Goal: Information Seeking & Learning: Learn about a topic

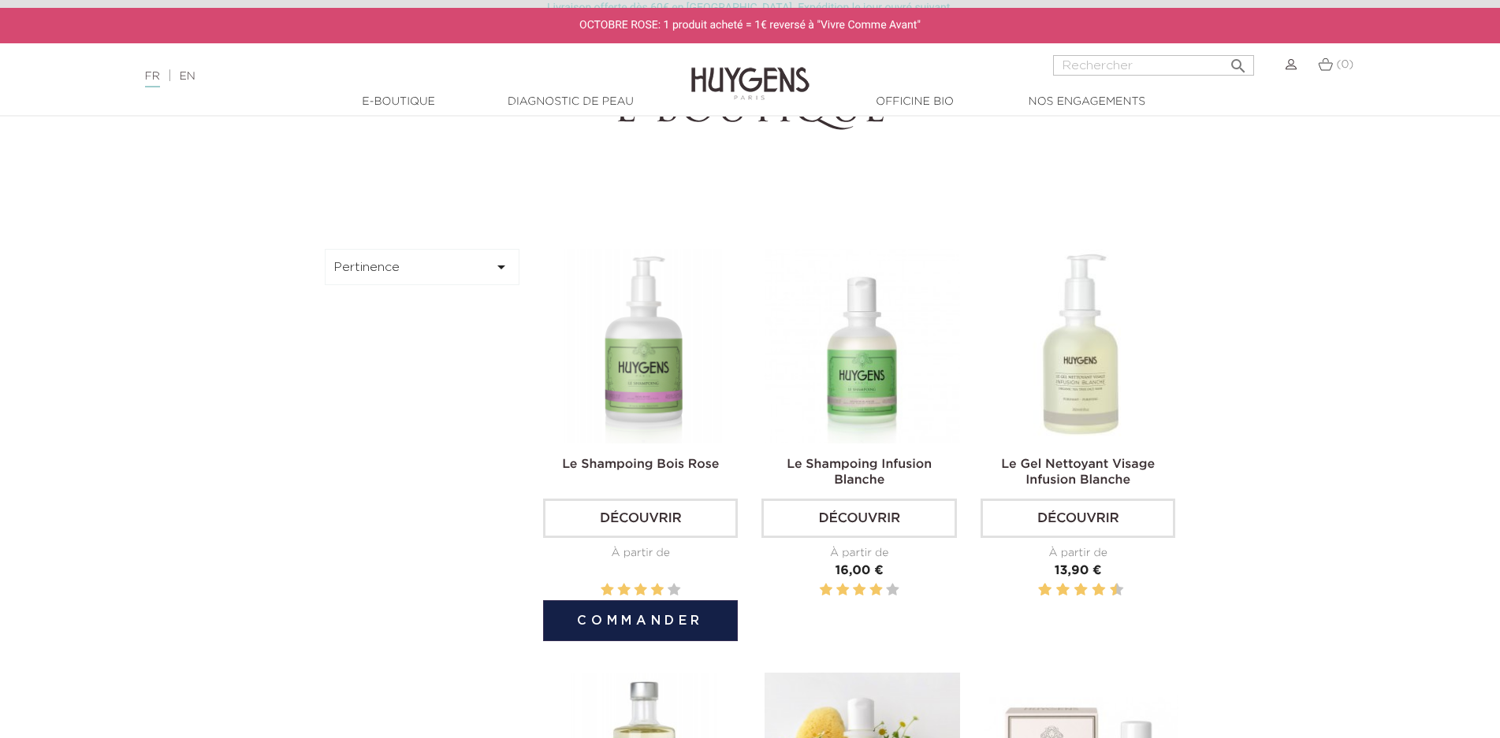
click at [674, 381] on img at bounding box center [643, 346] width 195 height 195
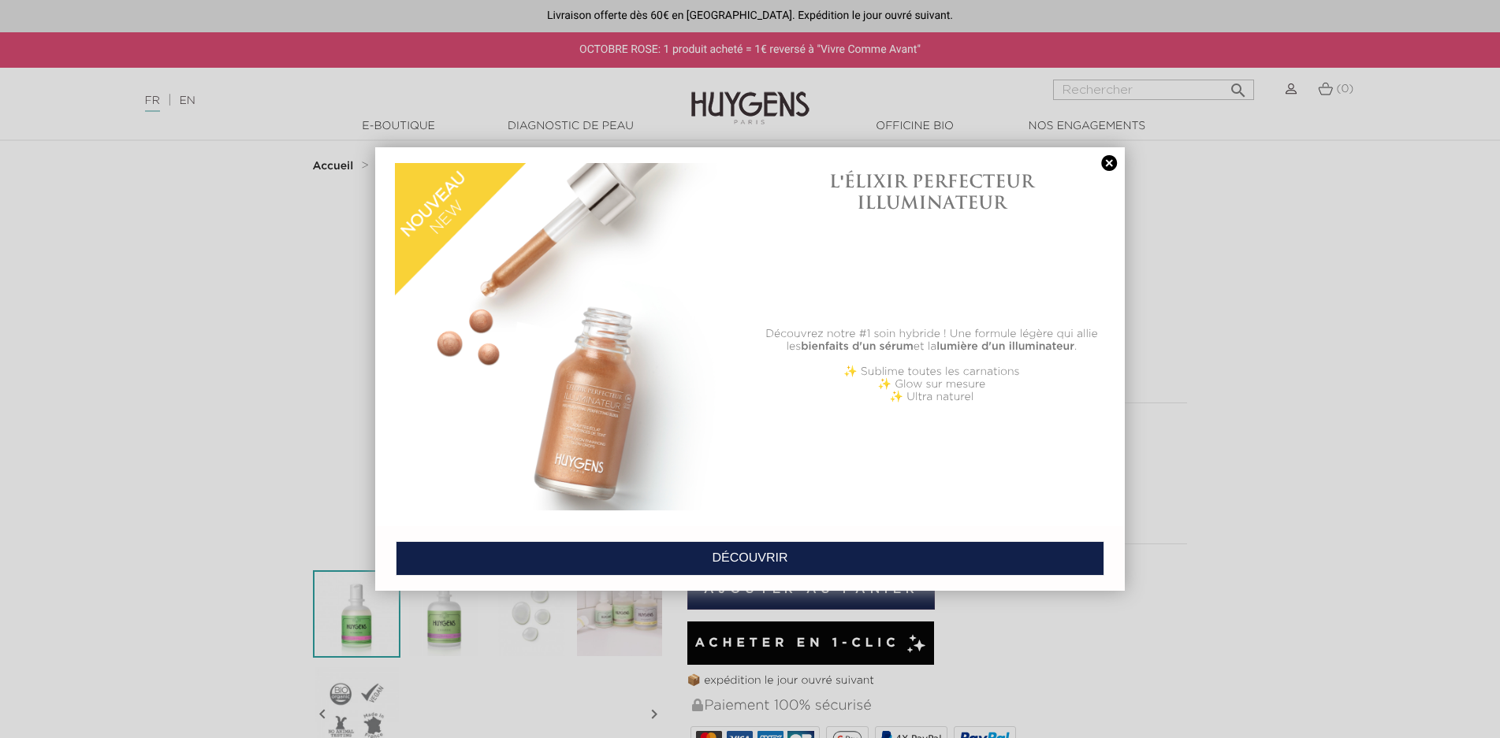
click at [1114, 161] on link at bounding box center [1109, 163] width 22 height 17
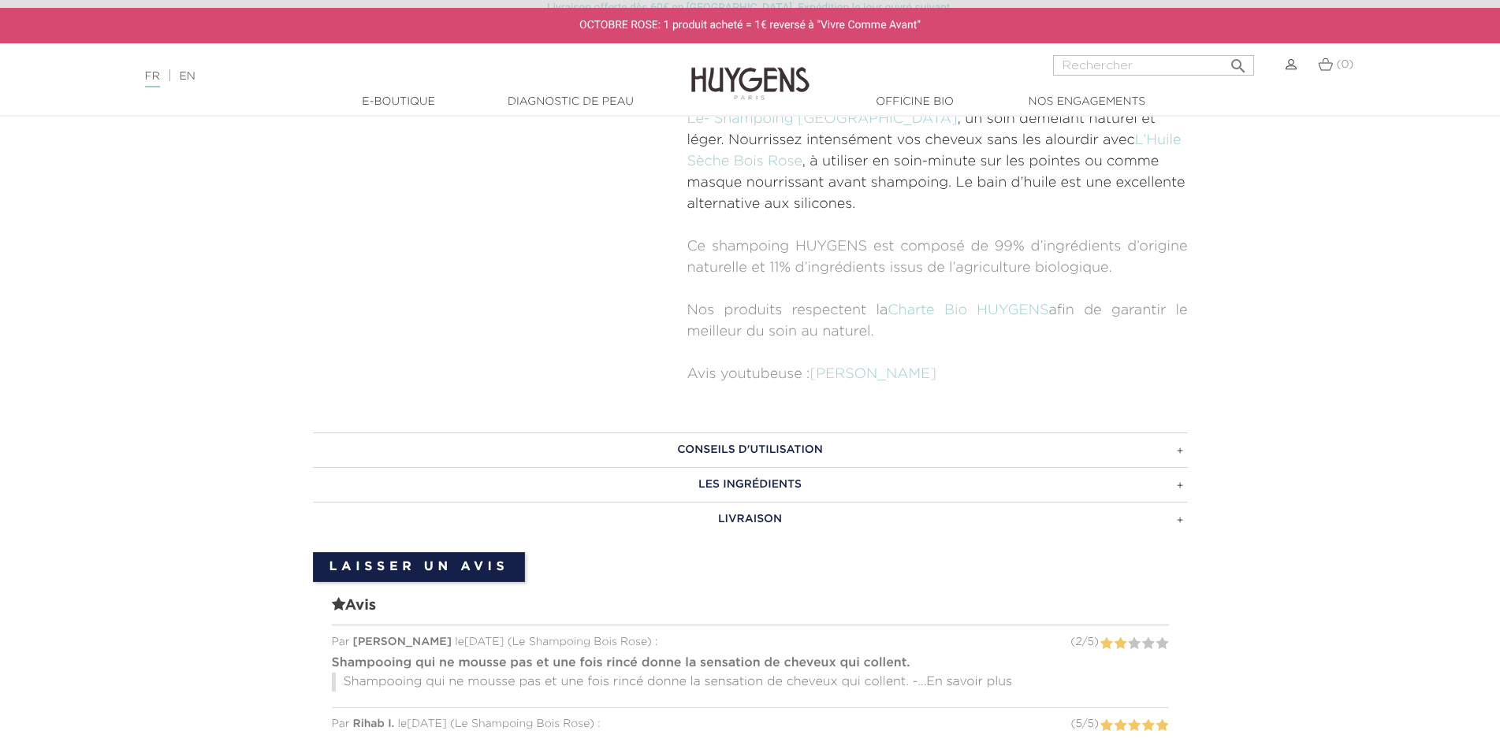
scroll to position [1103, 0]
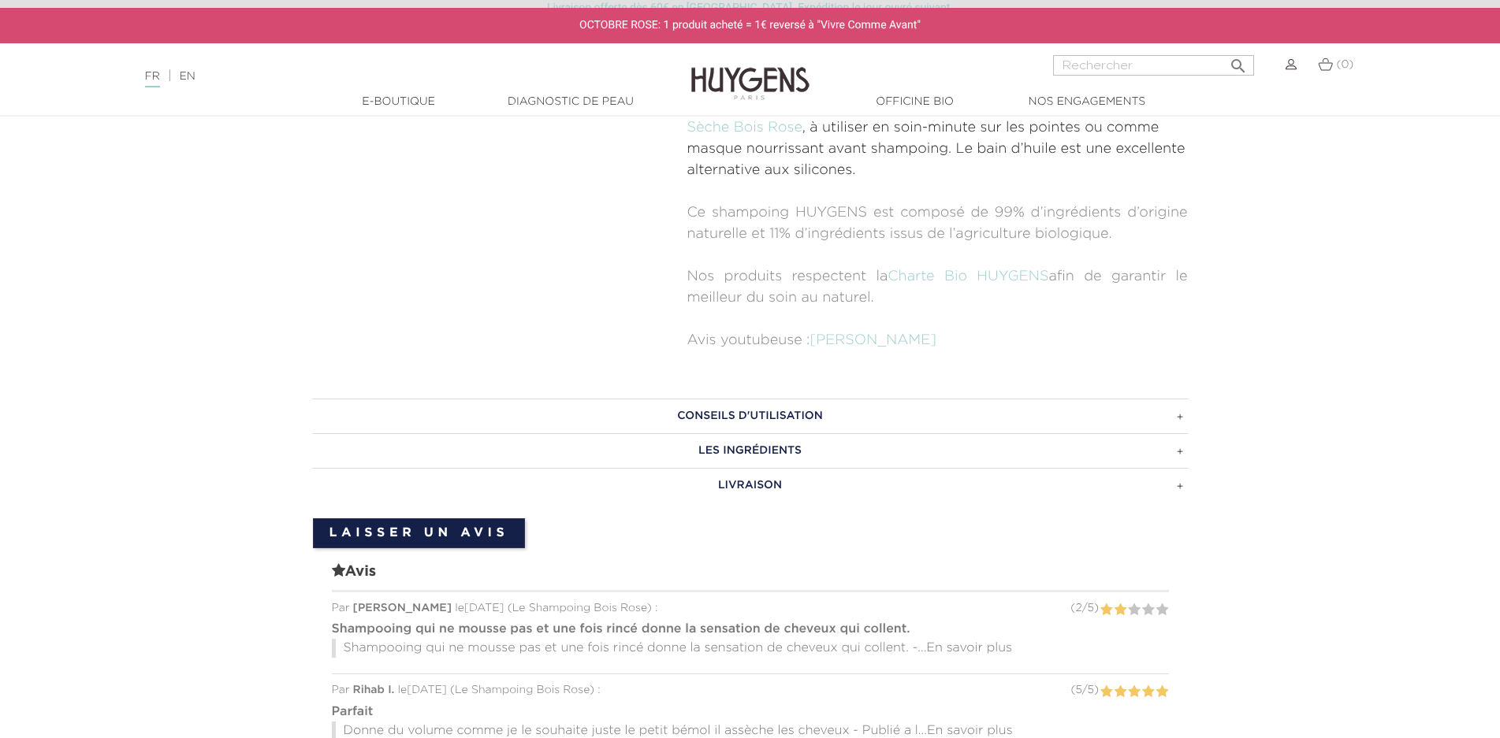
click at [701, 452] on h3 "LES INGRÉDIENTS" at bounding box center [750, 450] width 875 height 35
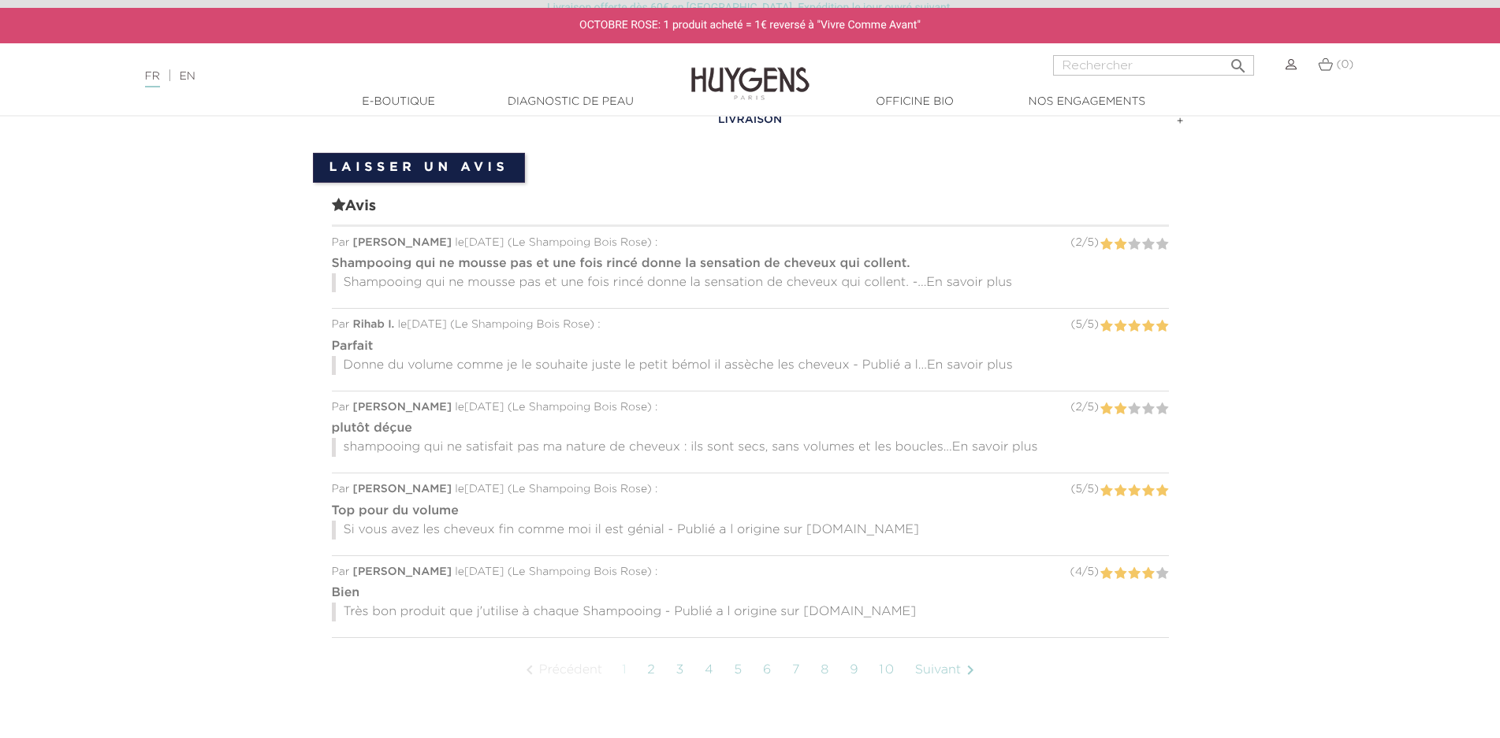
scroll to position [1655, 0]
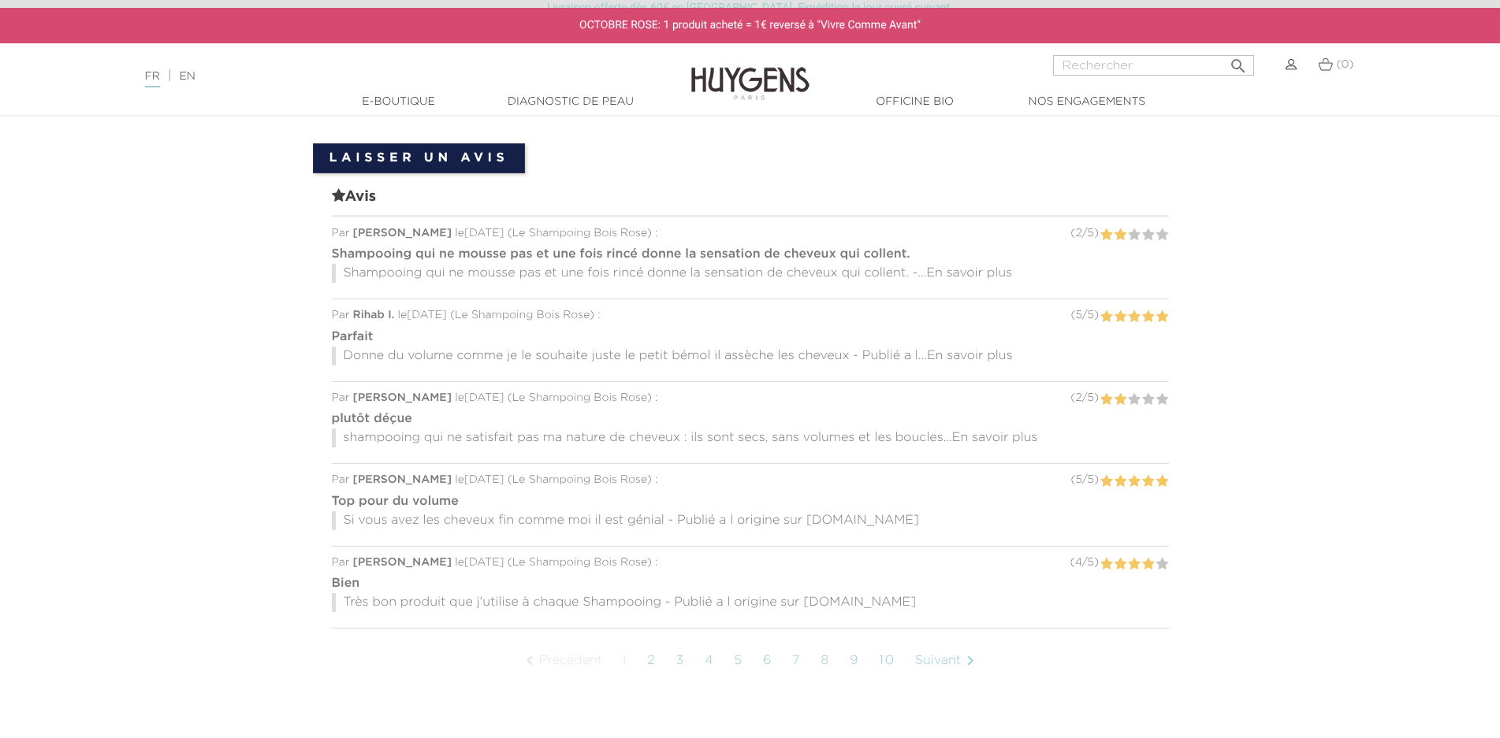
click at [1033, 432] on span "En savoir plus" at bounding box center [995, 438] width 86 height 13
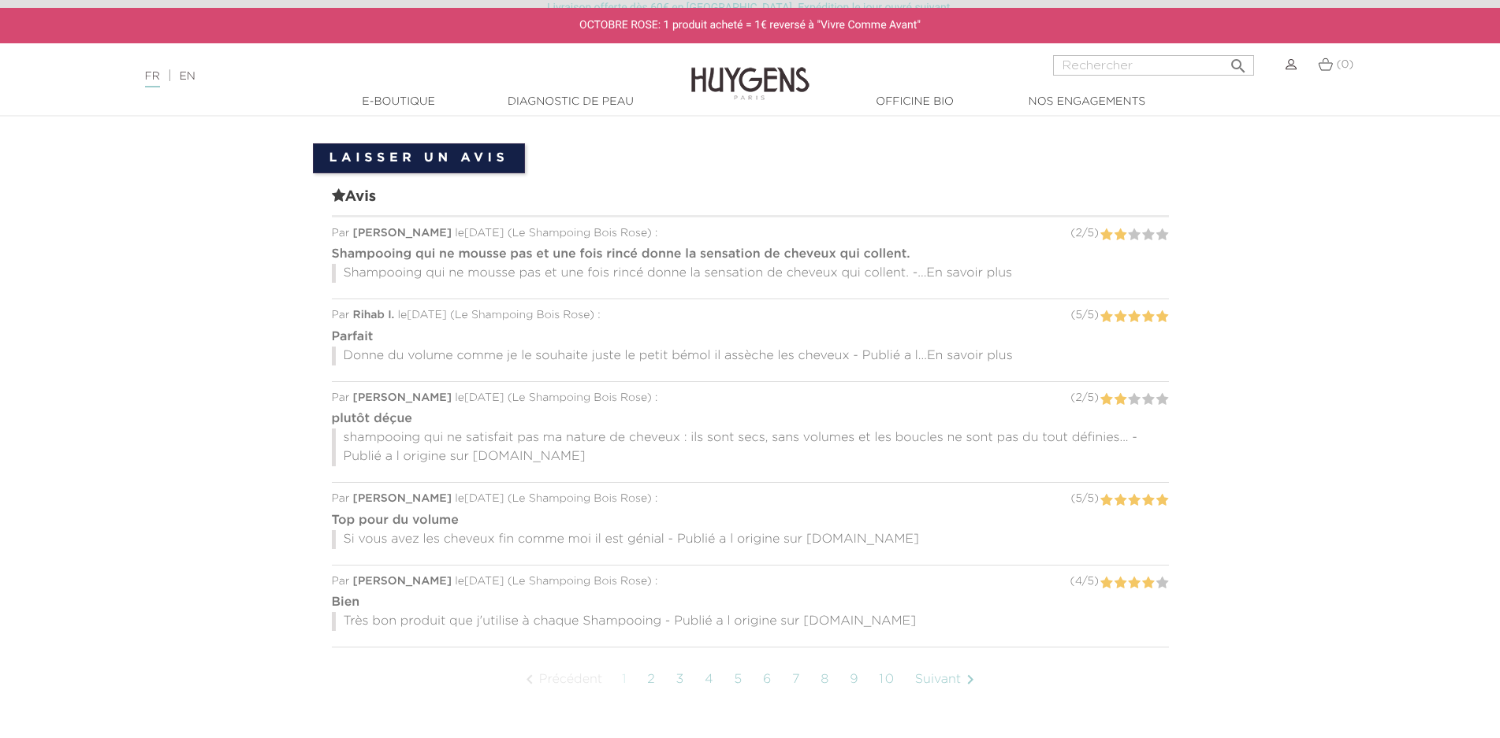
click at [969, 267] on span "En savoir plus" at bounding box center [969, 273] width 86 height 13
click at [647, 660] on link "2" at bounding box center [651, 679] width 24 height 39
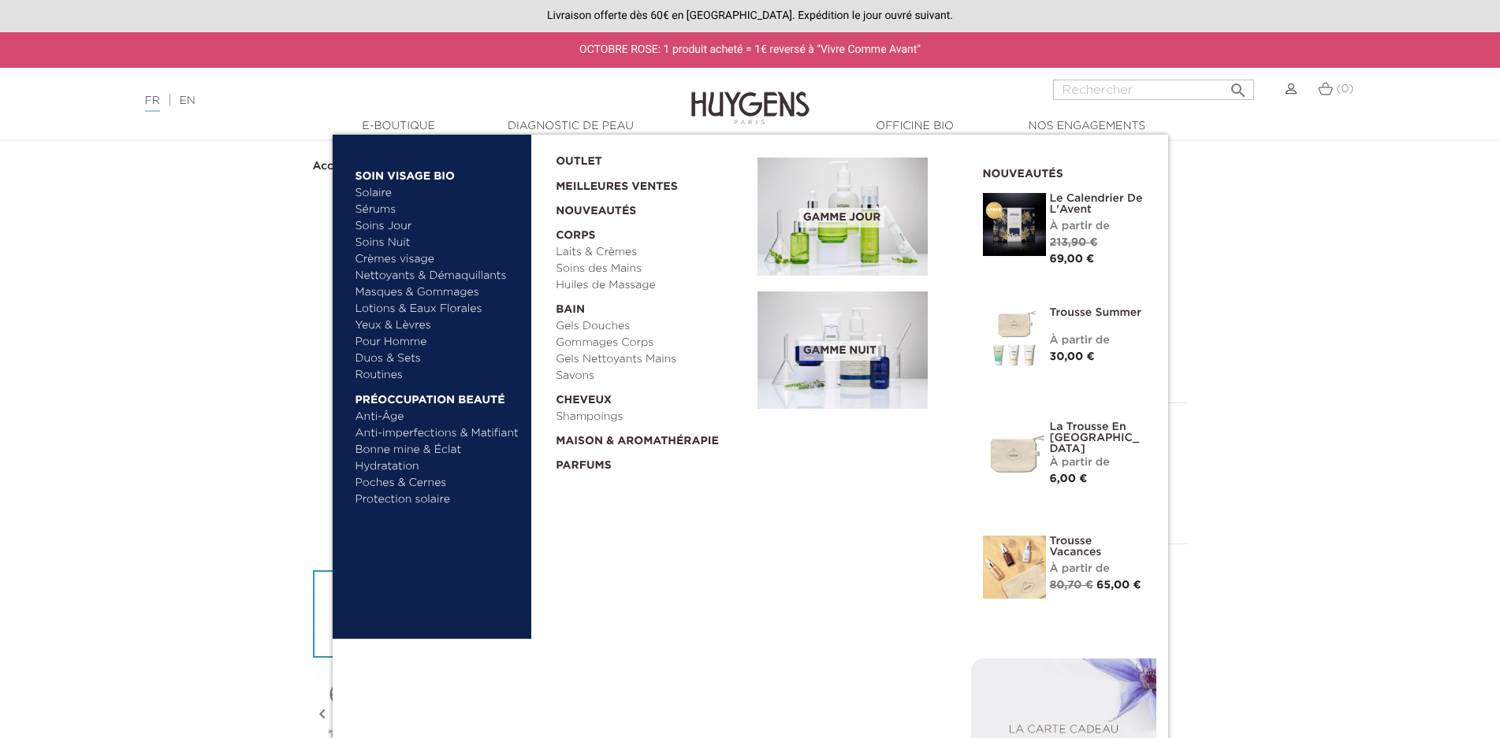
click at [371, 225] on link "Soins Jour" at bounding box center [437, 226] width 165 height 17
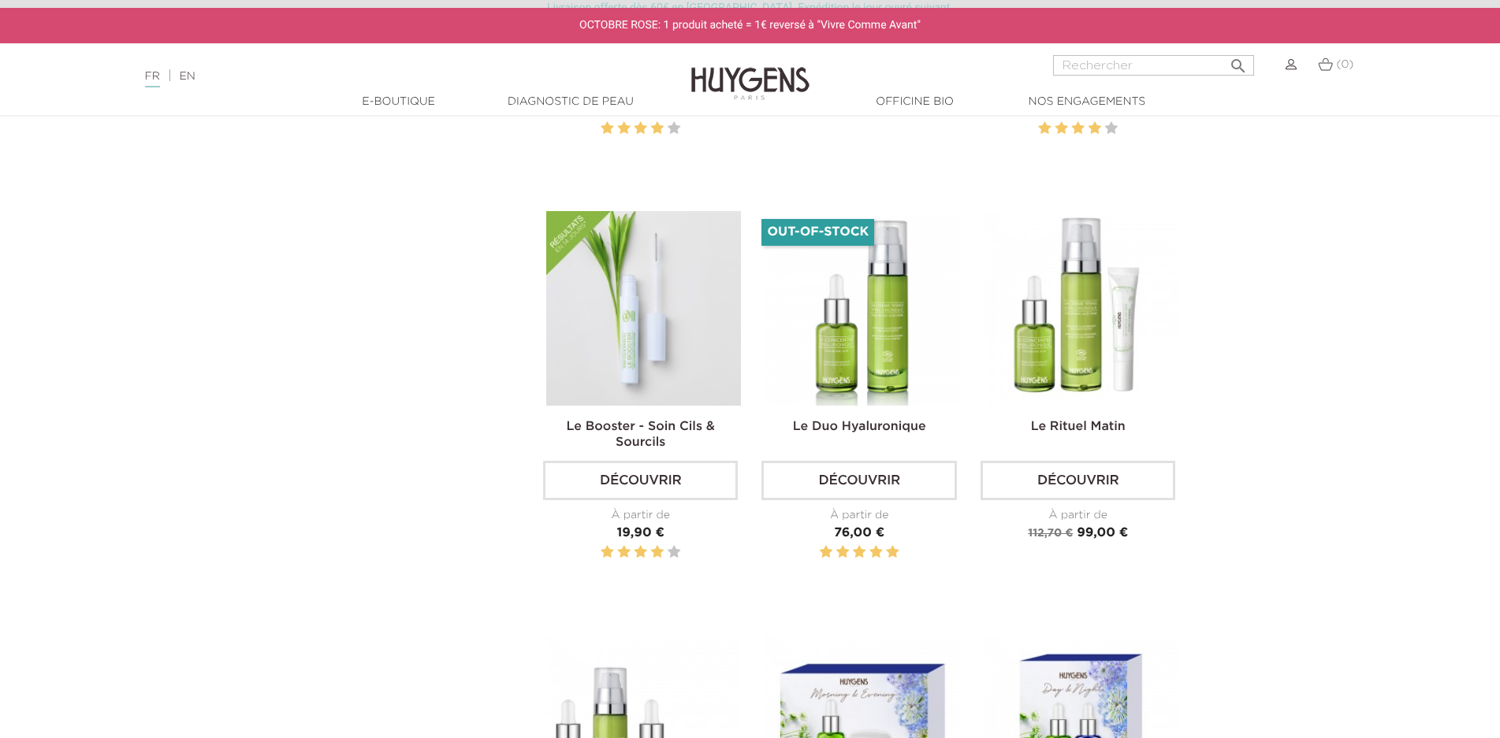
scroll to position [2601, 0]
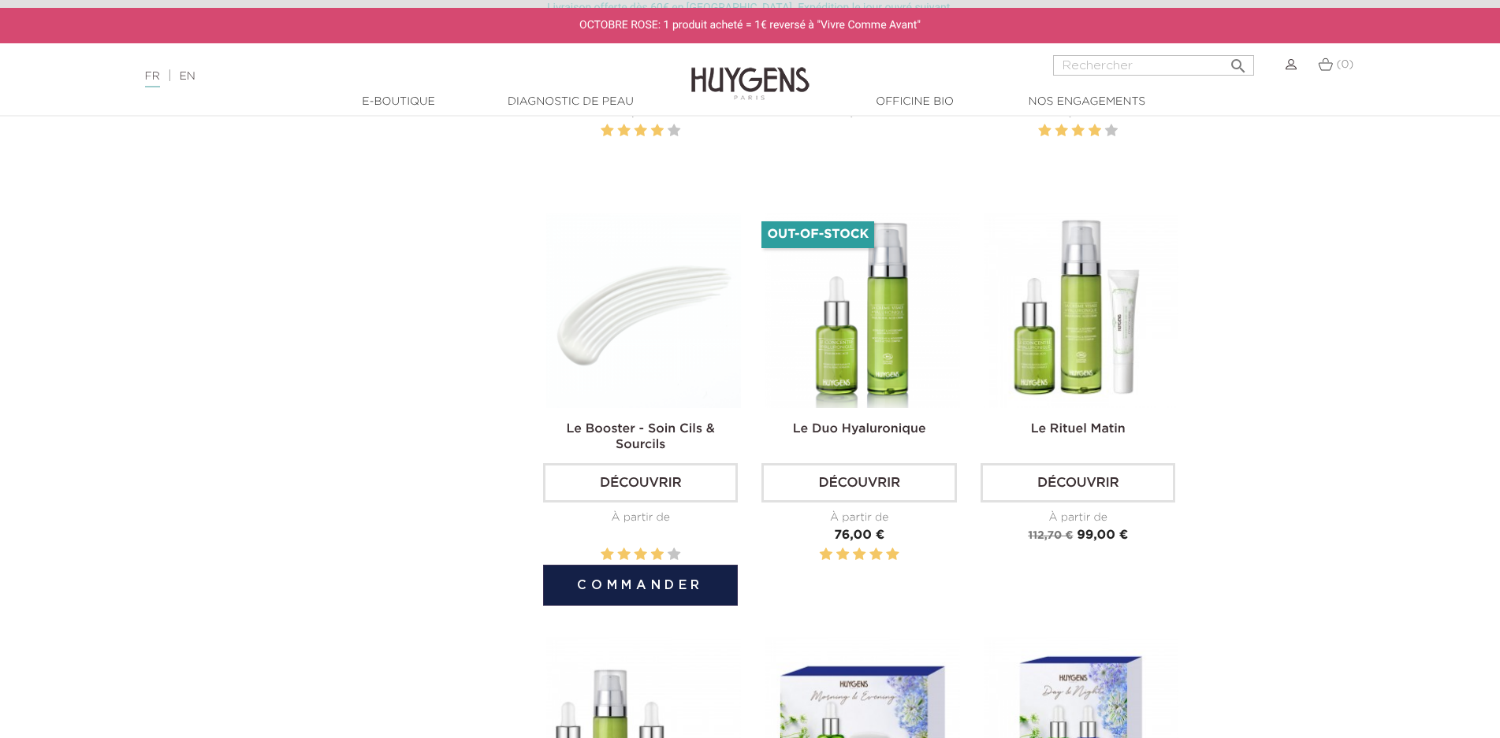
click at [612, 360] on img at bounding box center [643, 311] width 195 height 195
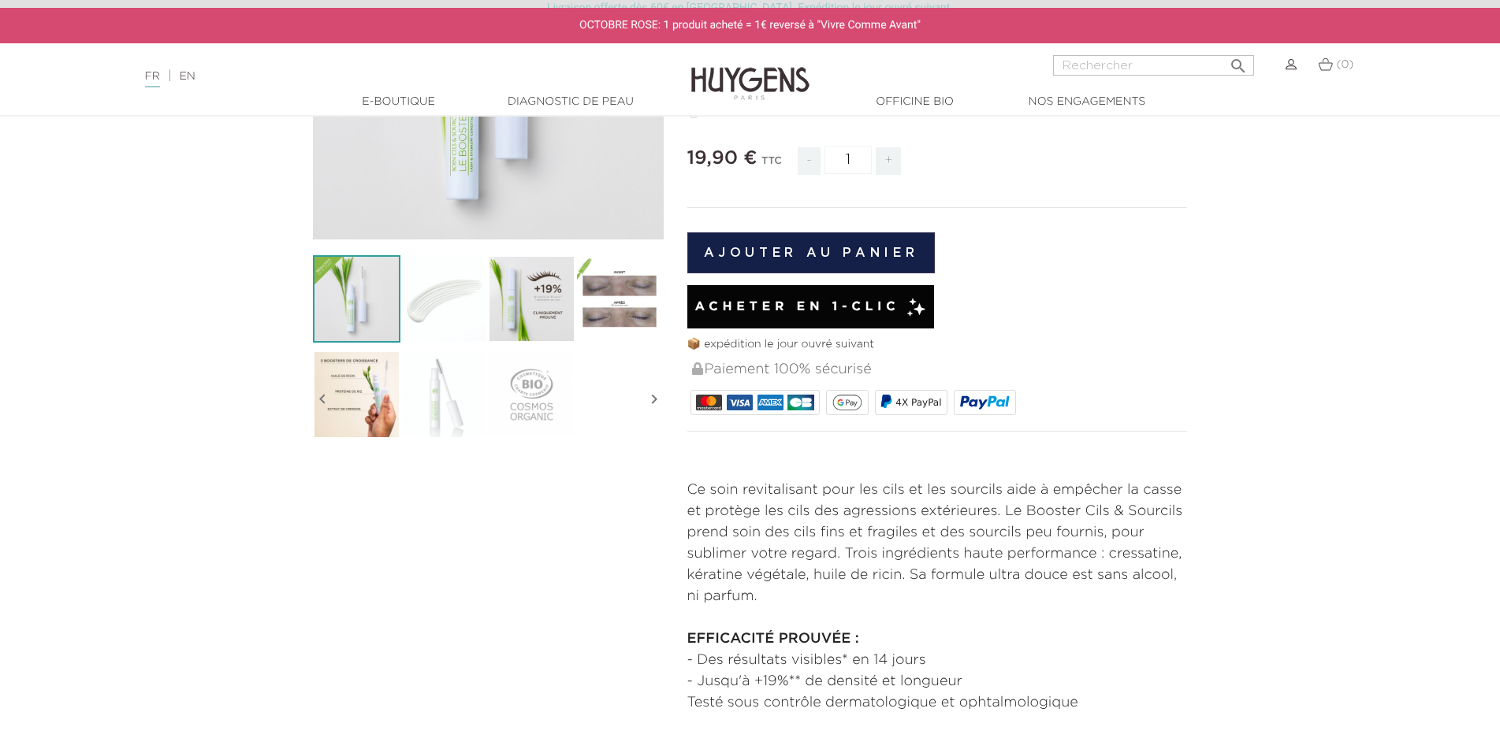
click at [638, 316] on img at bounding box center [618, 298] width 87 height 87
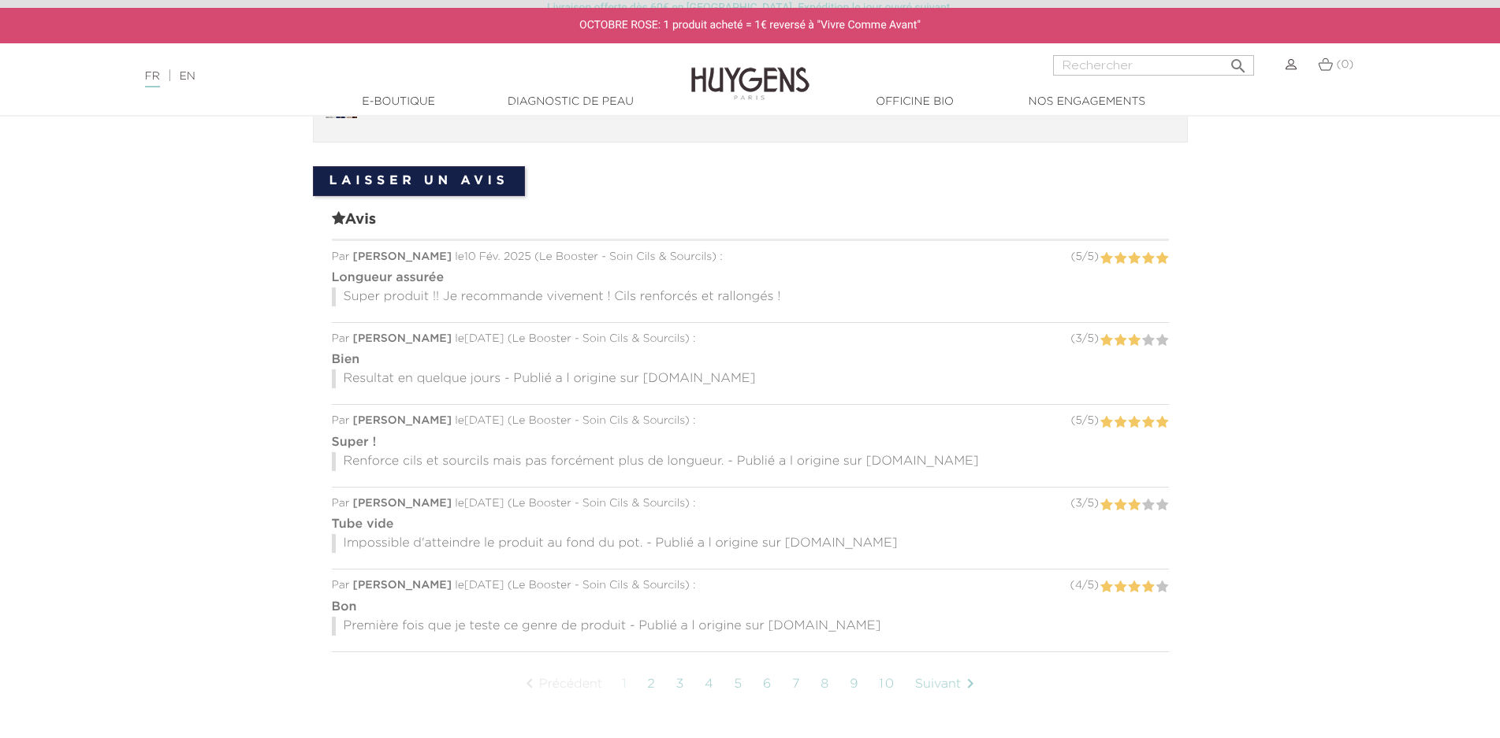
scroll to position [1261, 0]
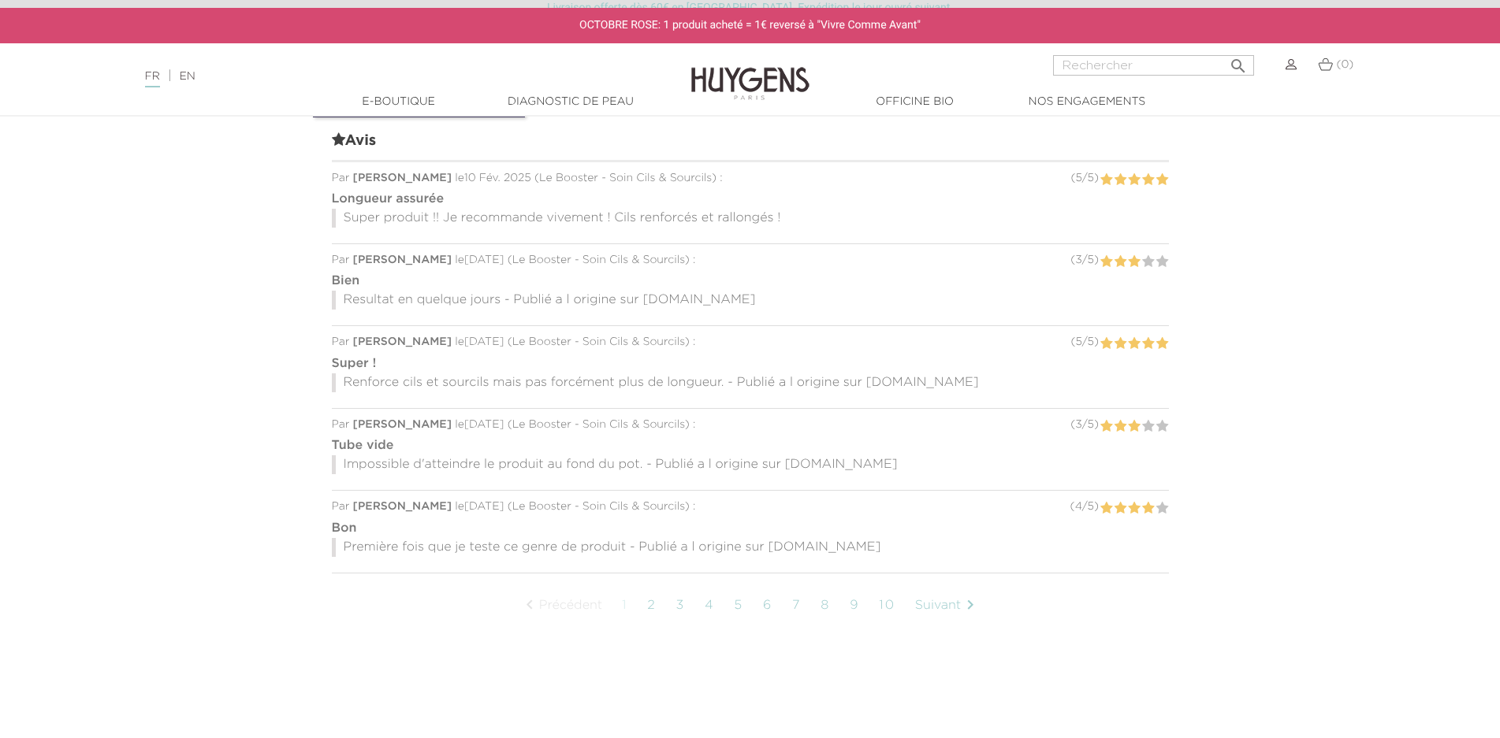
click at [643, 608] on link "2" at bounding box center [651, 605] width 24 height 39
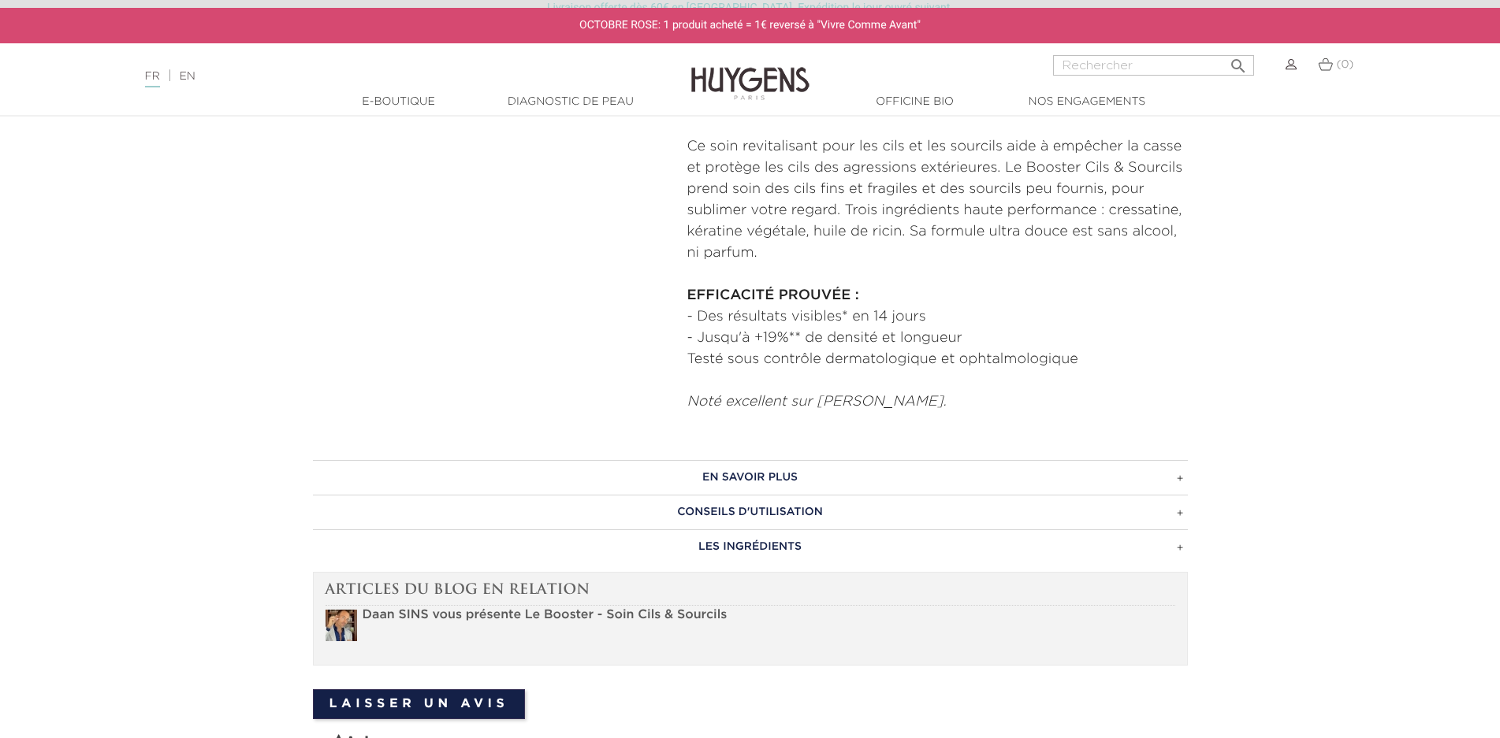
scroll to position [344, 0]
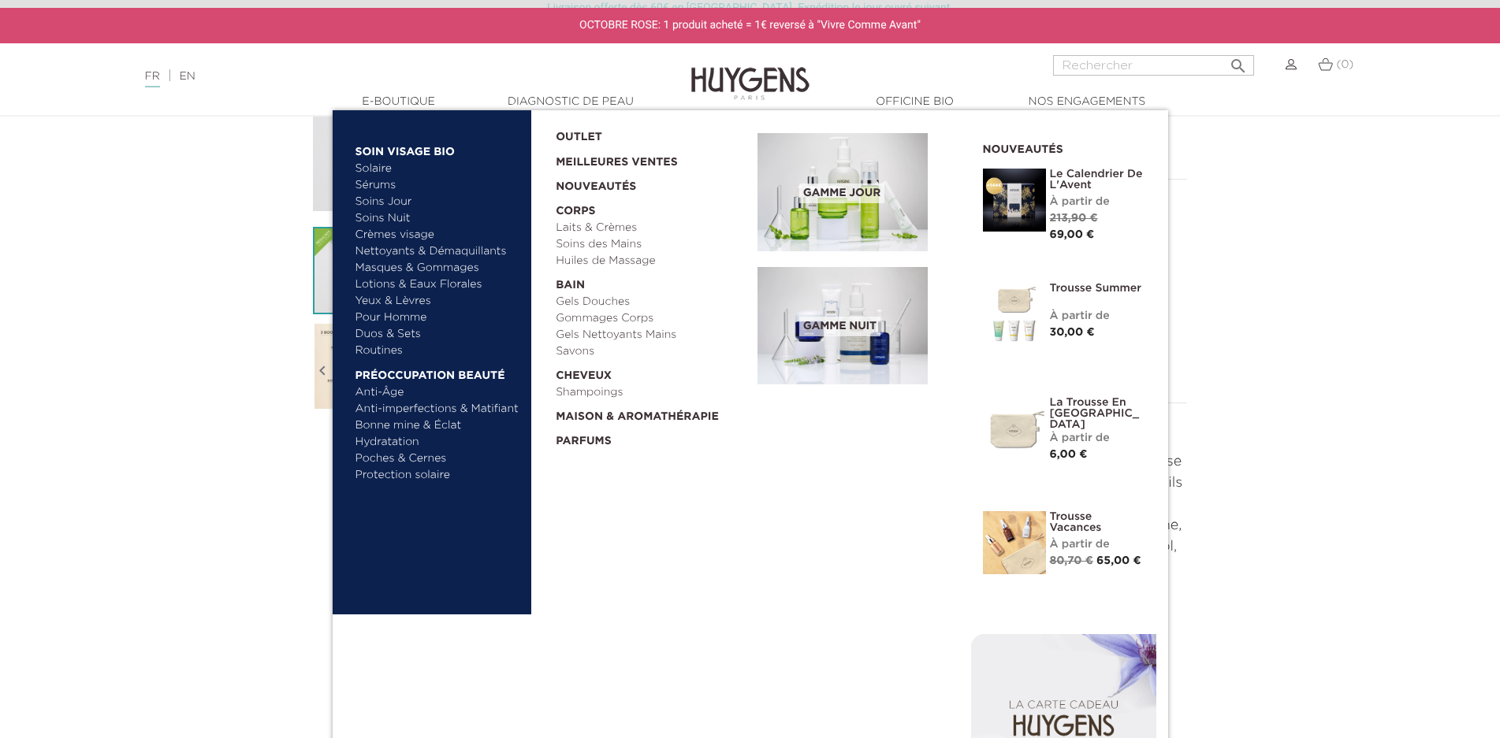
click at [409, 407] on link "Anti-imperfections & Matifiant" at bounding box center [437, 409] width 165 height 17
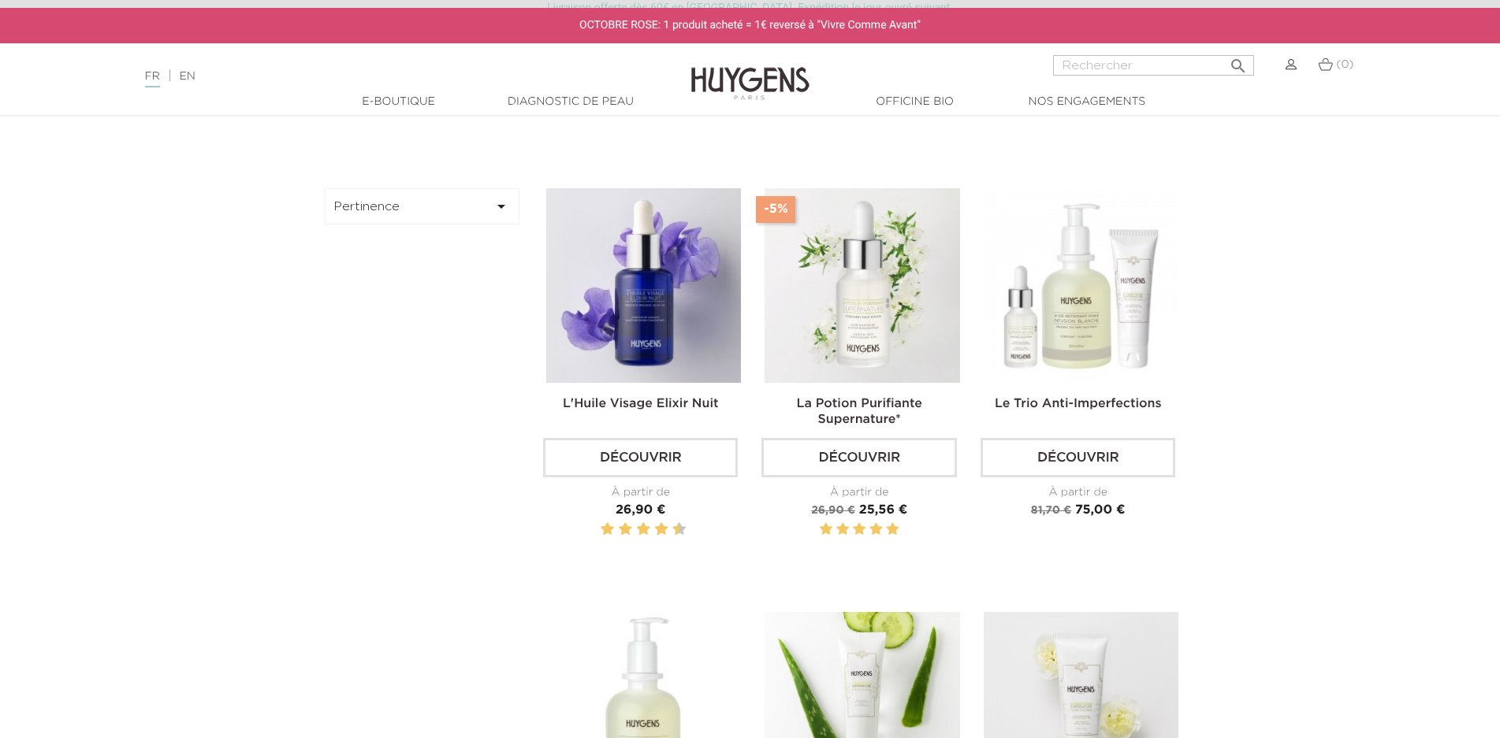
scroll to position [946, 0]
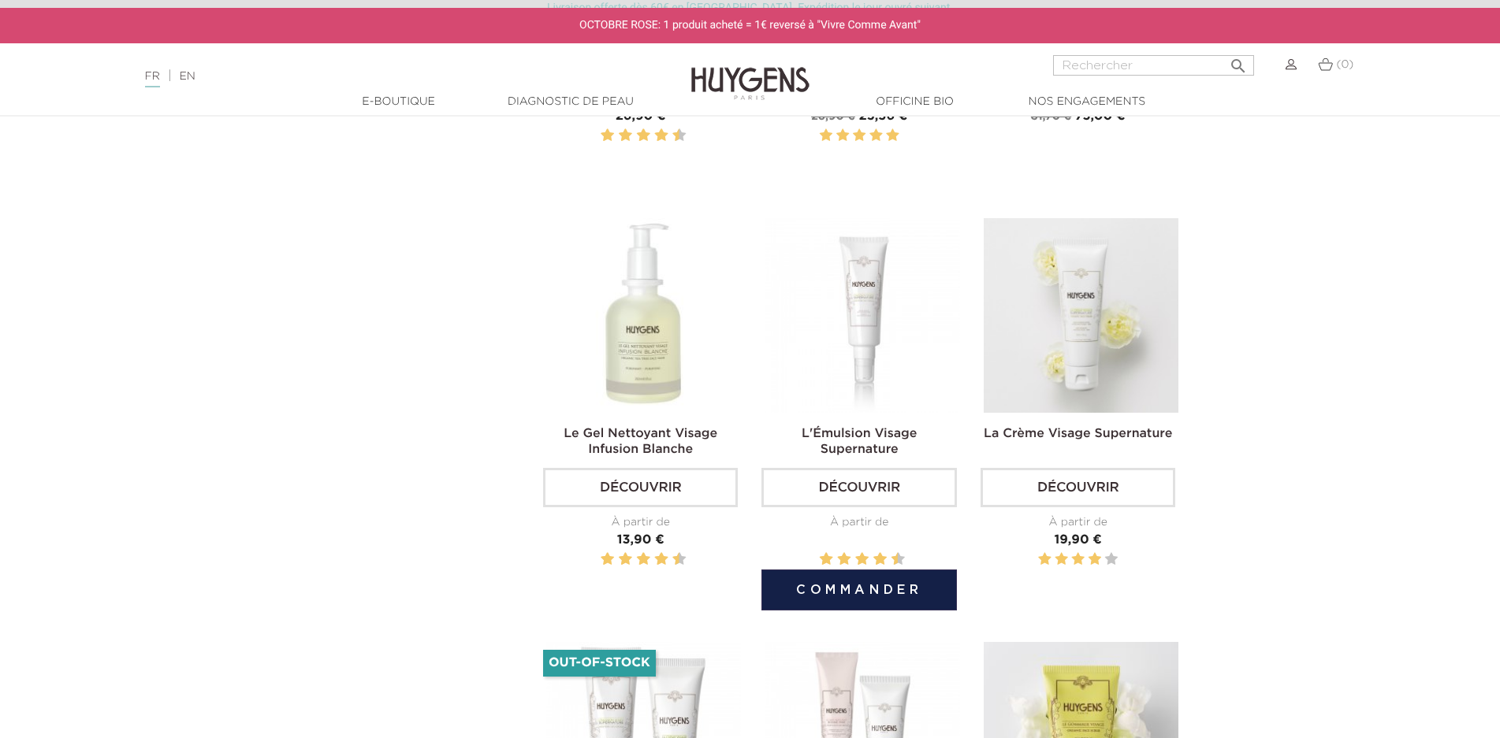
click at [895, 311] on img at bounding box center [861, 315] width 195 height 195
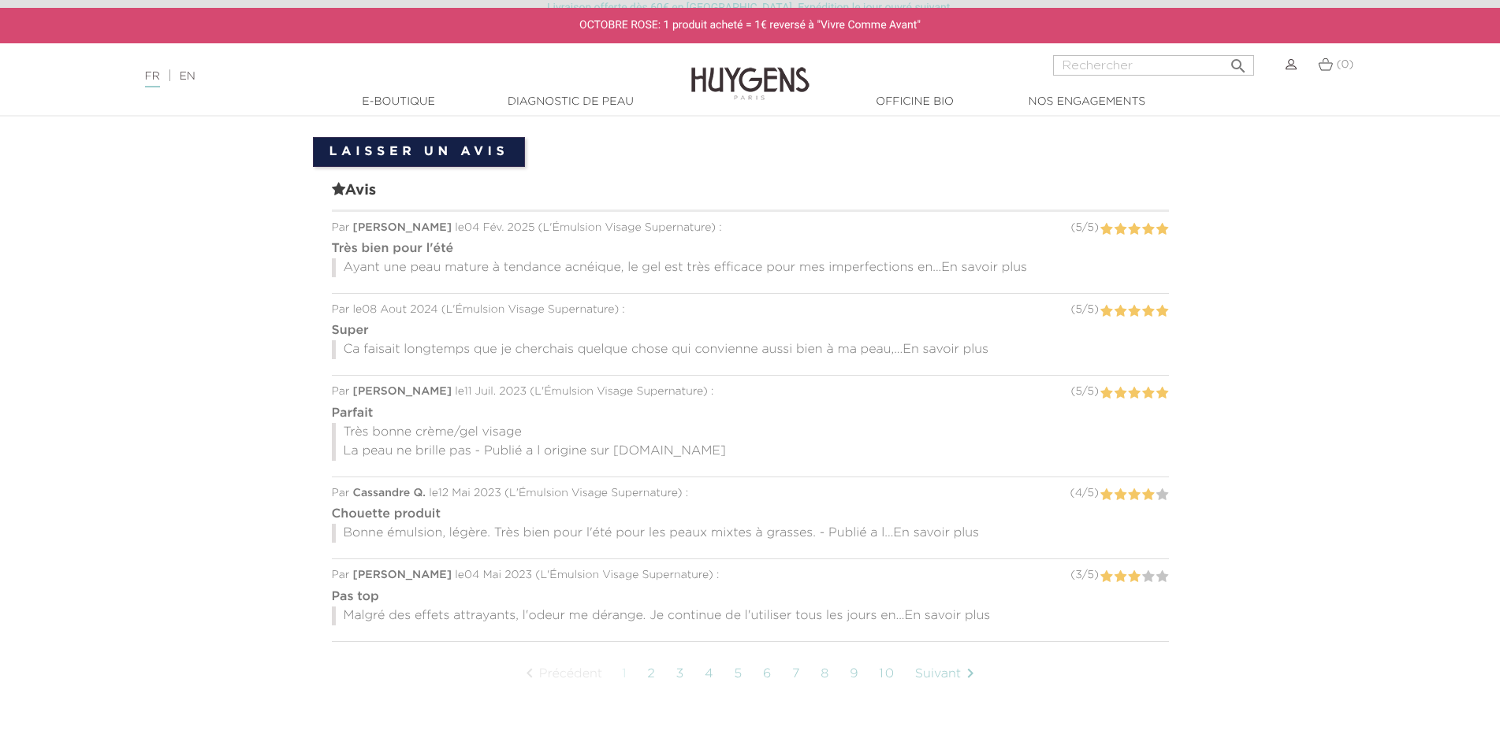
scroll to position [1340, 0]
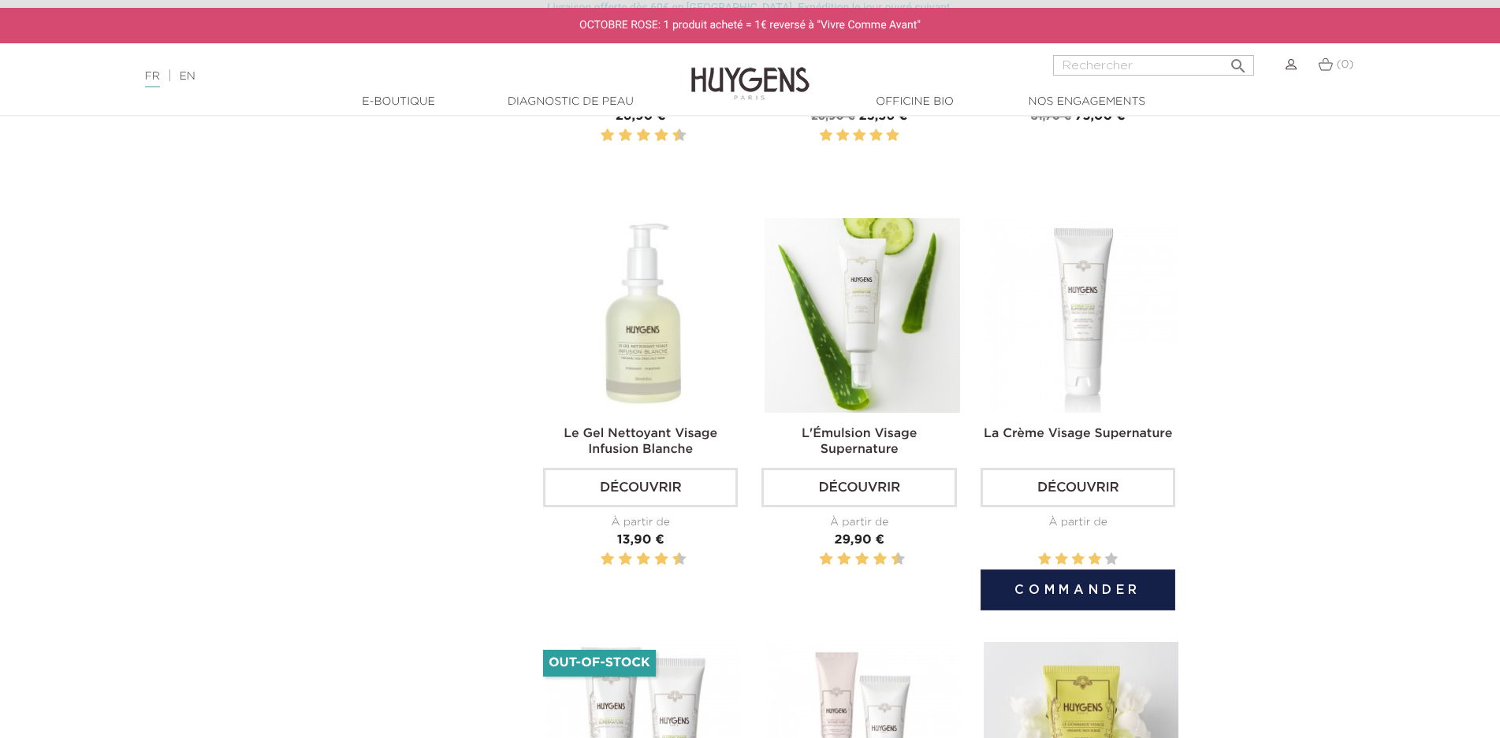
click at [1109, 311] on img at bounding box center [1081, 315] width 195 height 195
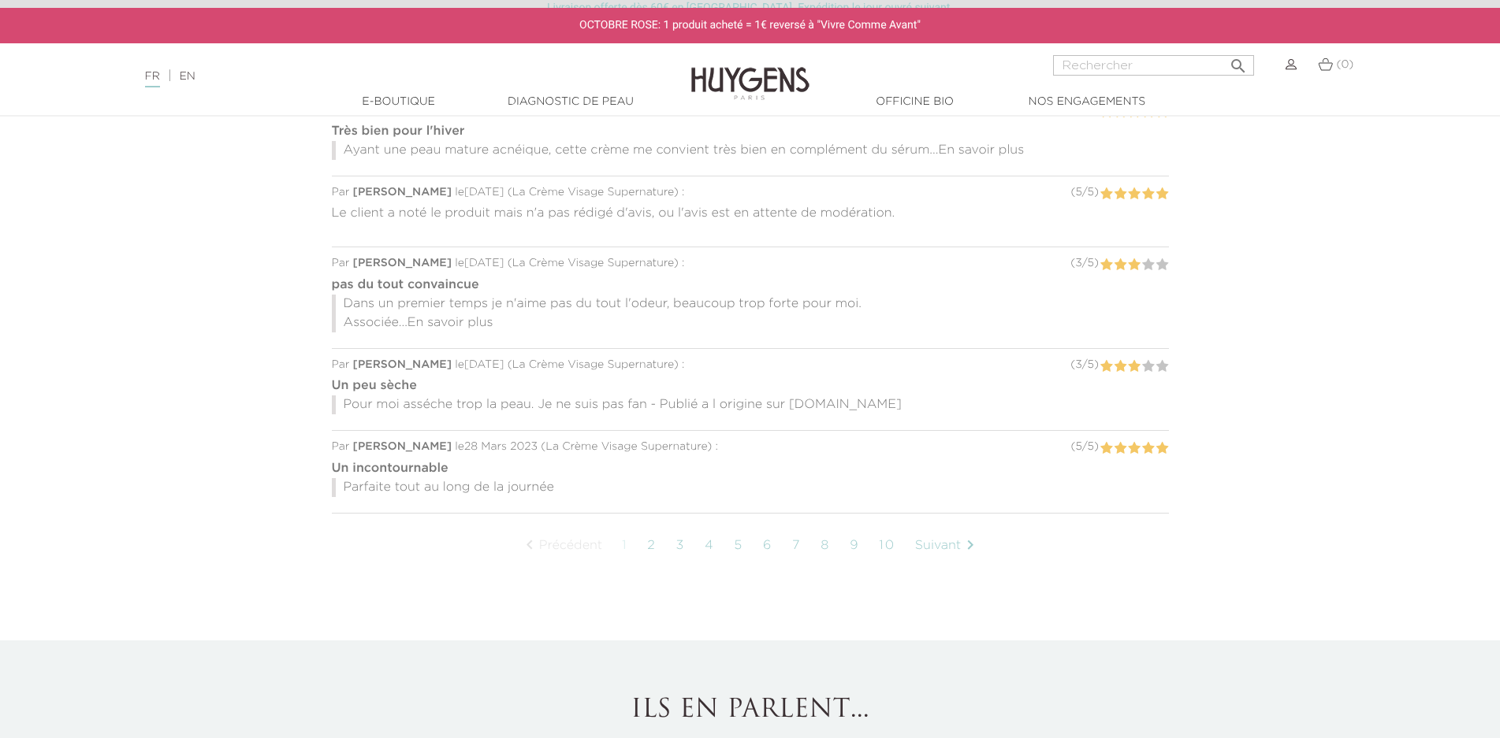
scroll to position [1419, 0]
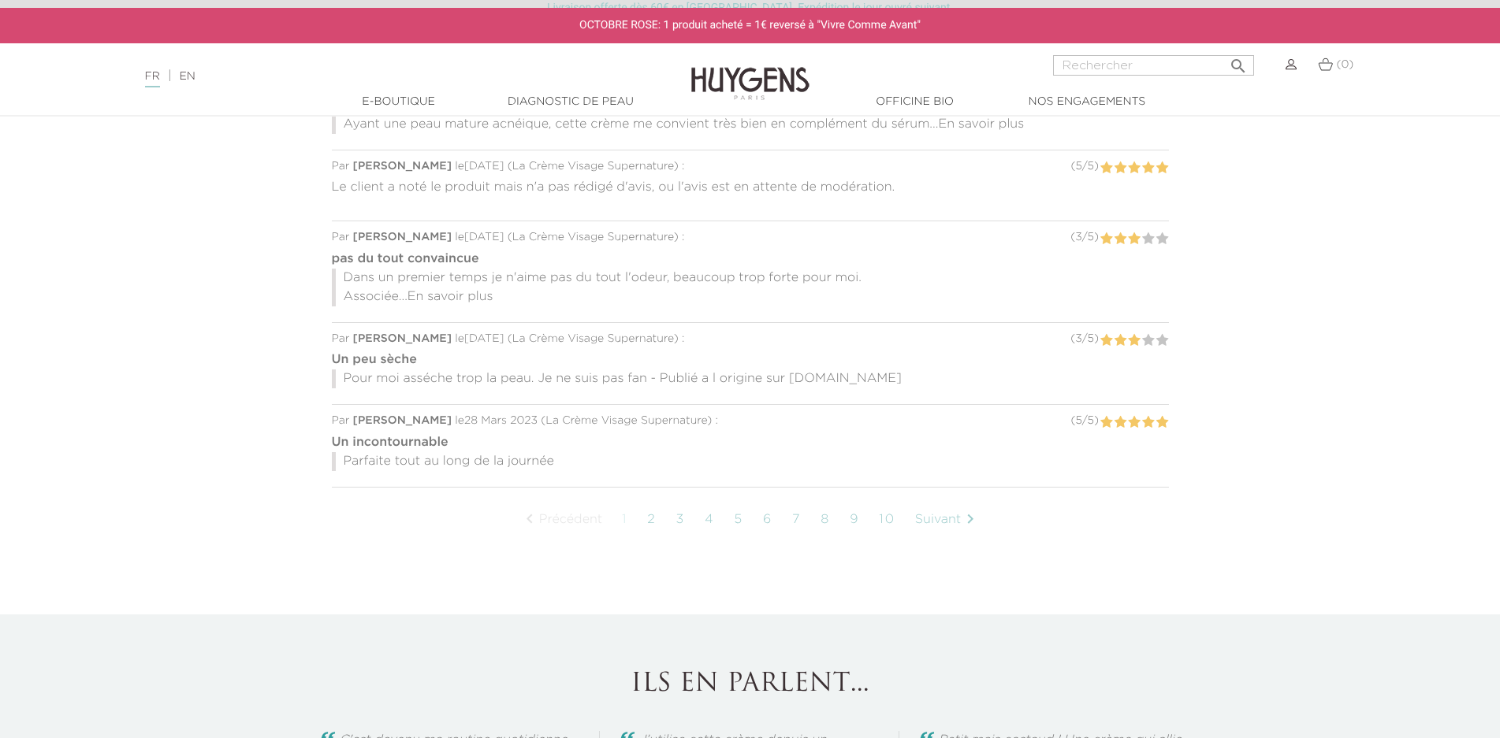
click at [656, 514] on link "2" at bounding box center [651, 519] width 24 height 39
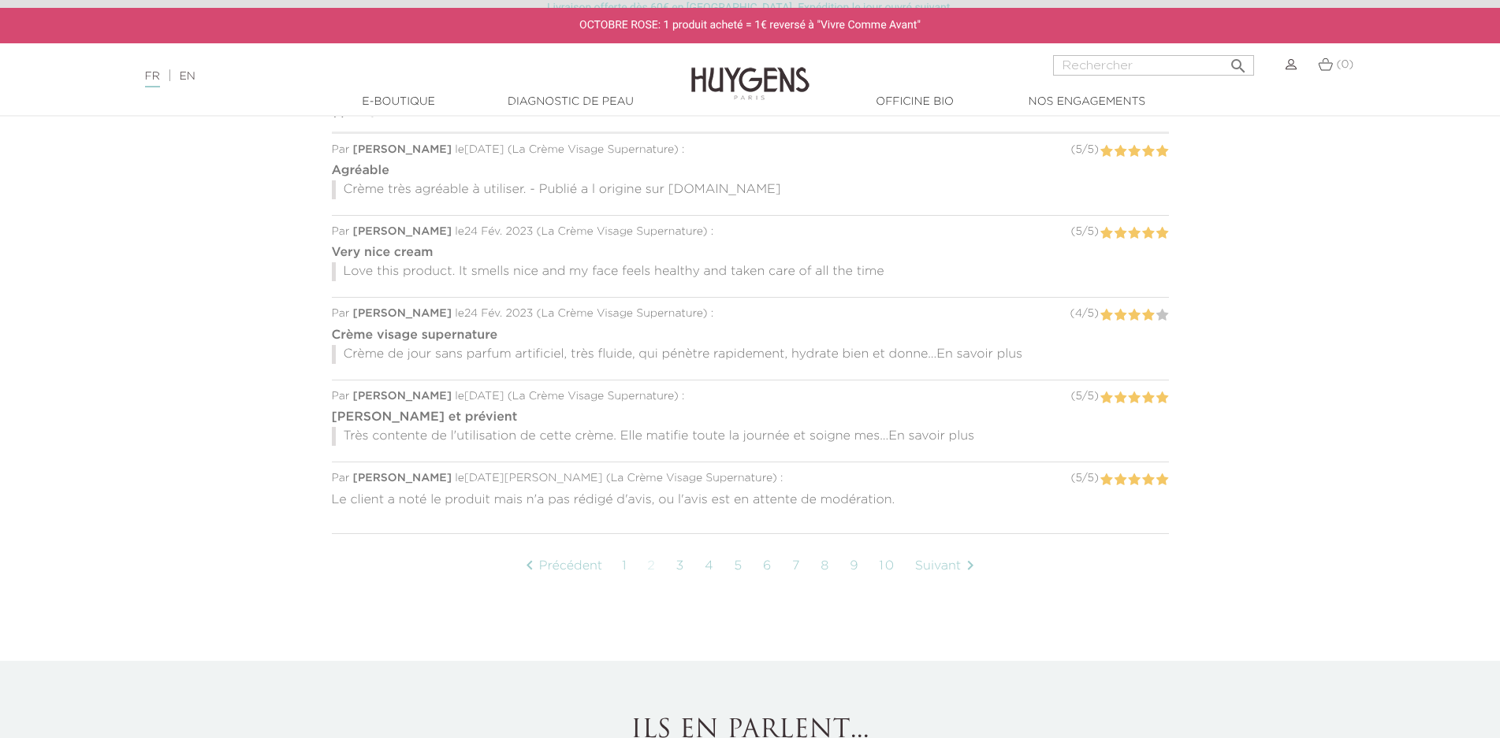
click at [927, 441] on span "En savoir plus" at bounding box center [931, 436] width 86 height 13
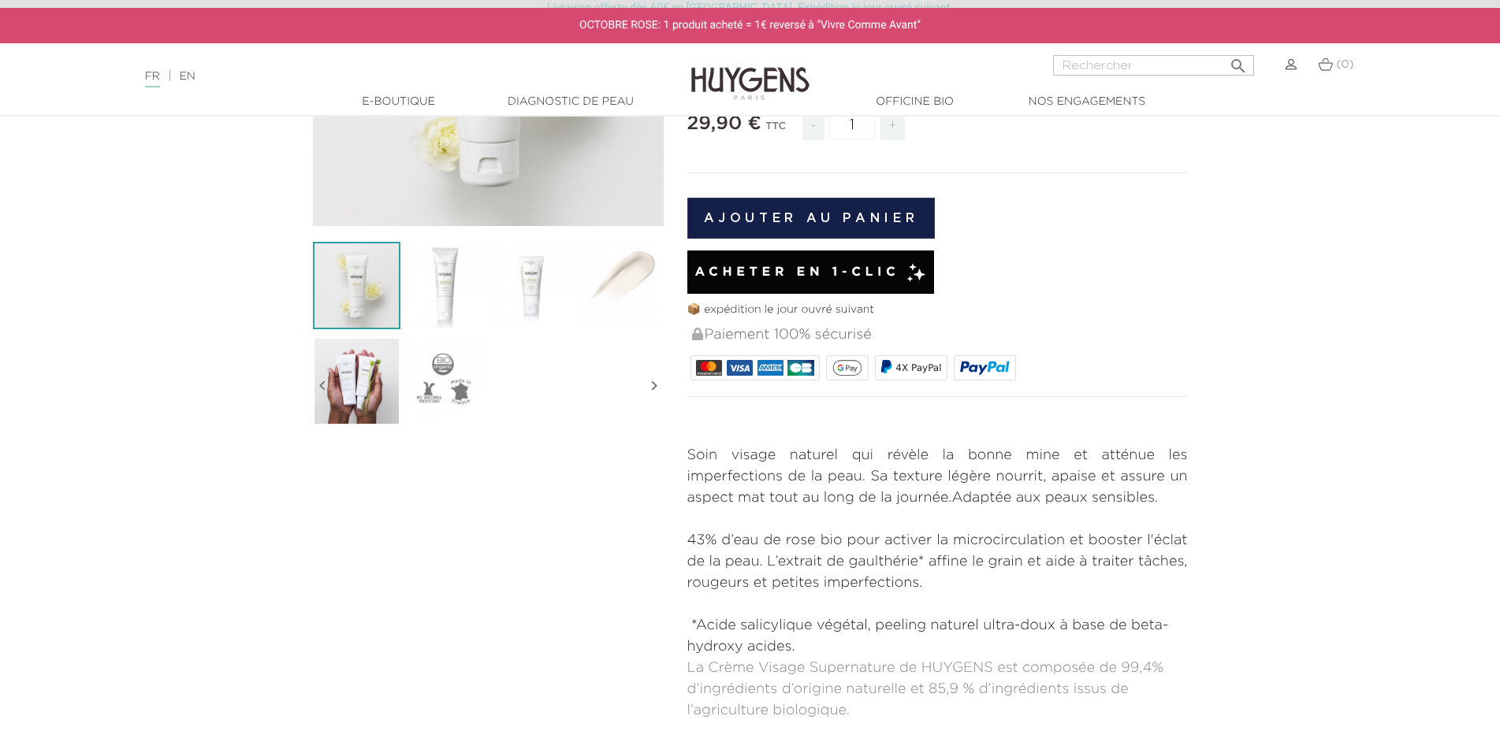
scroll to position [92, 0]
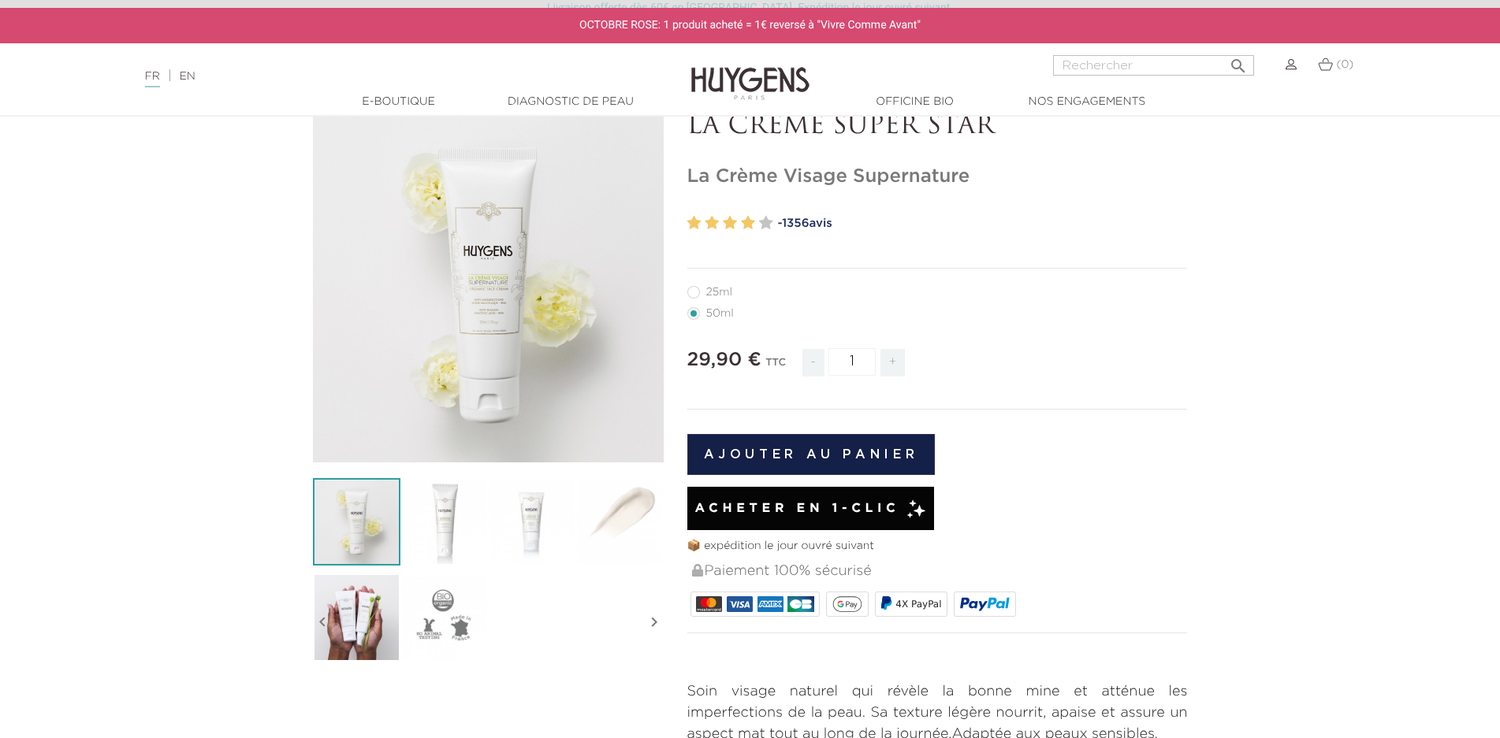
click at [339, 615] on img at bounding box center [356, 617] width 87 height 87
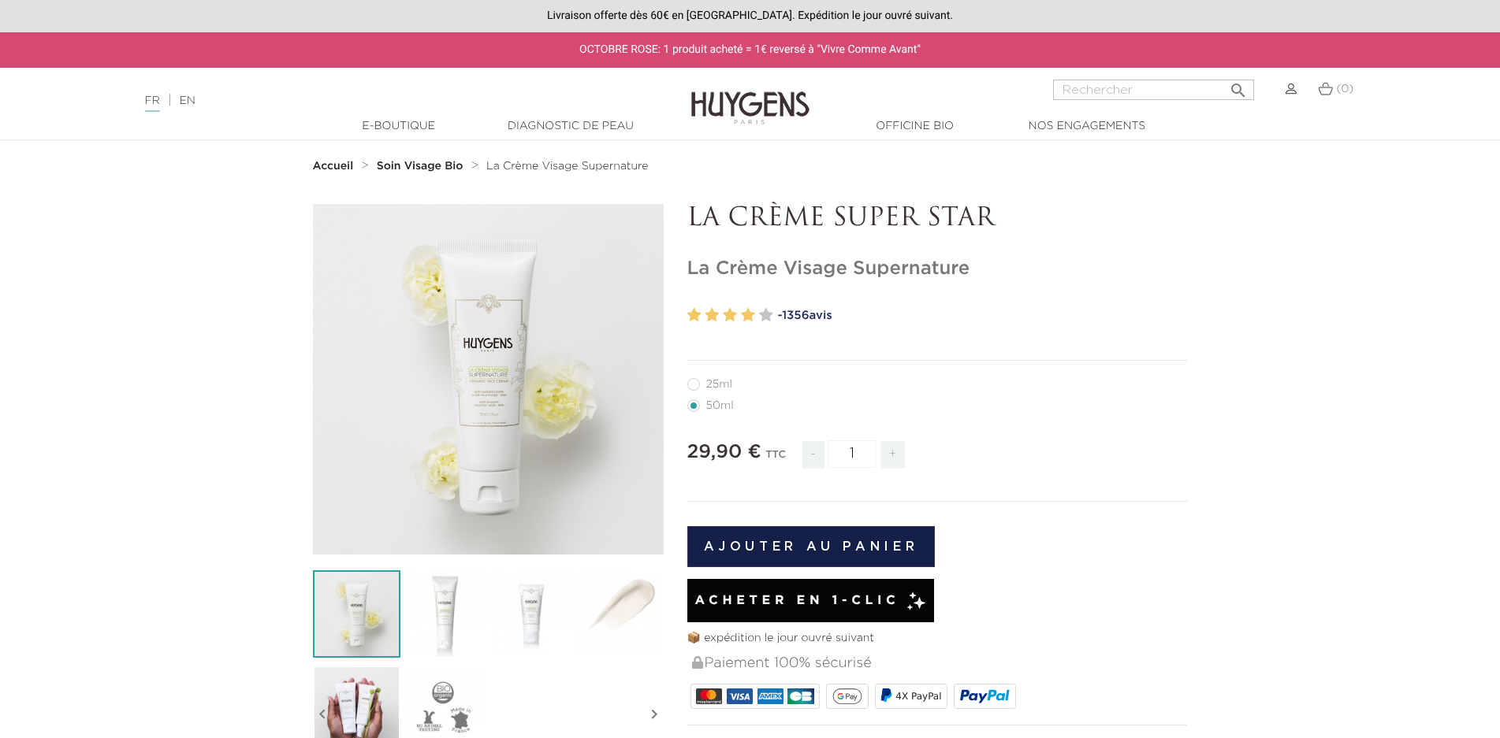
scroll to position [1419, 0]
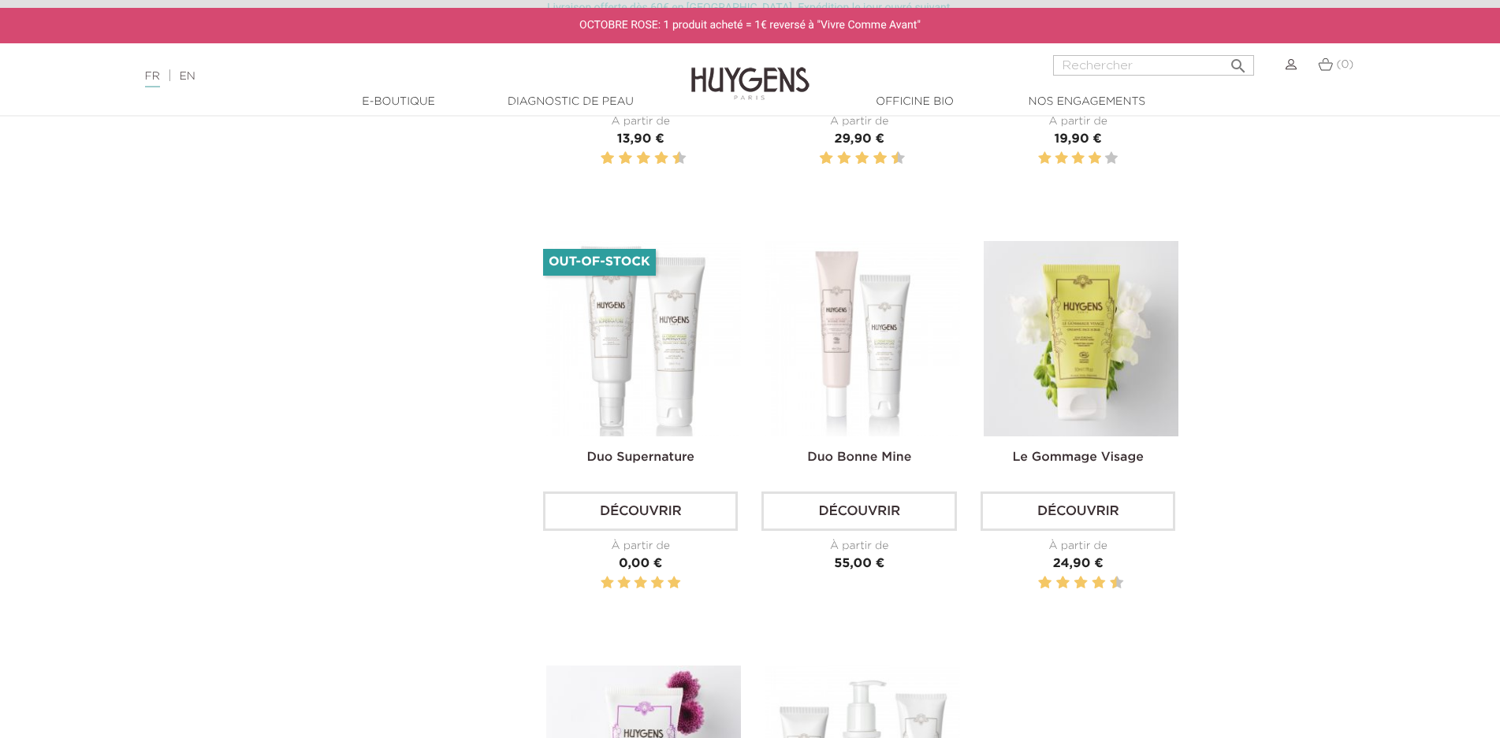
scroll to position [1340, 0]
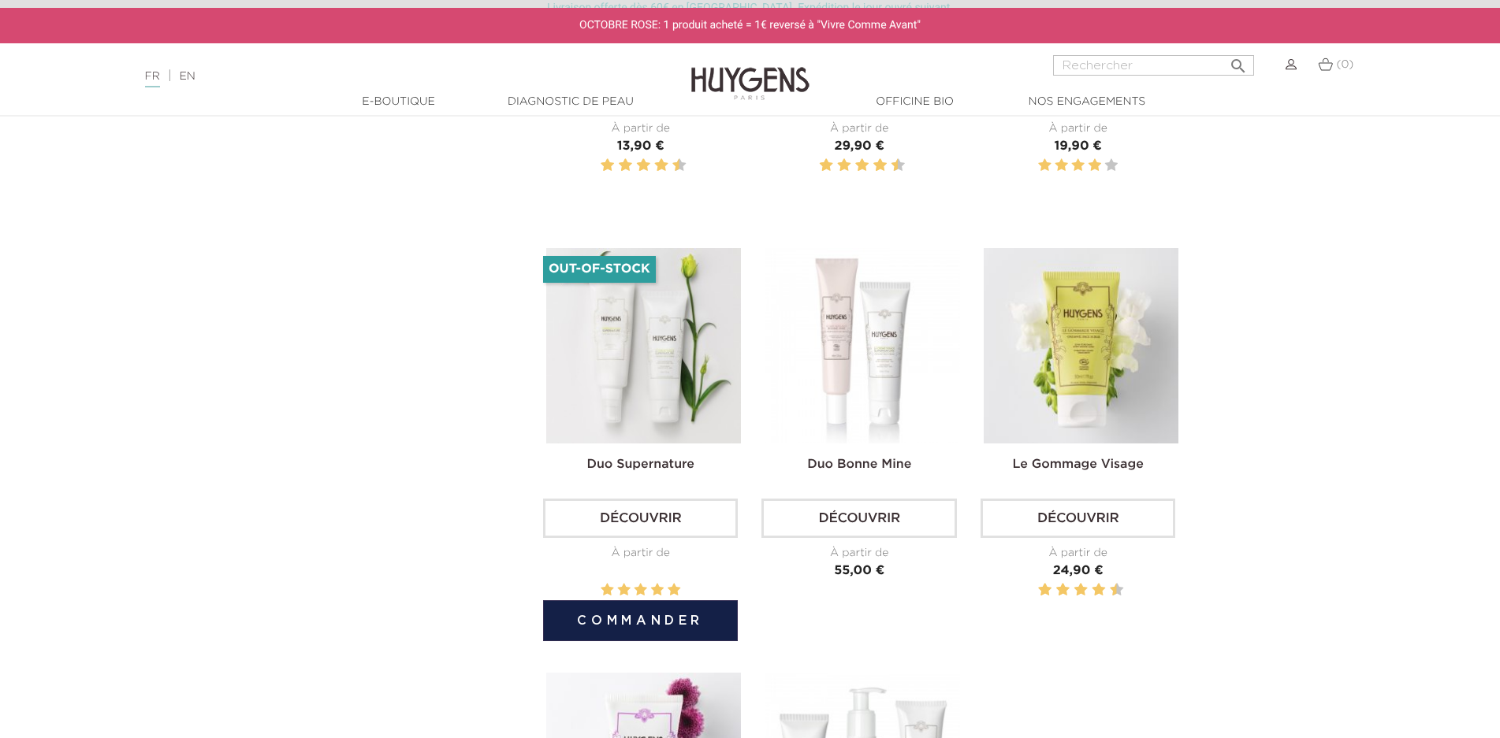
click at [638, 329] on img at bounding box center [643, 345] width 195 height 195
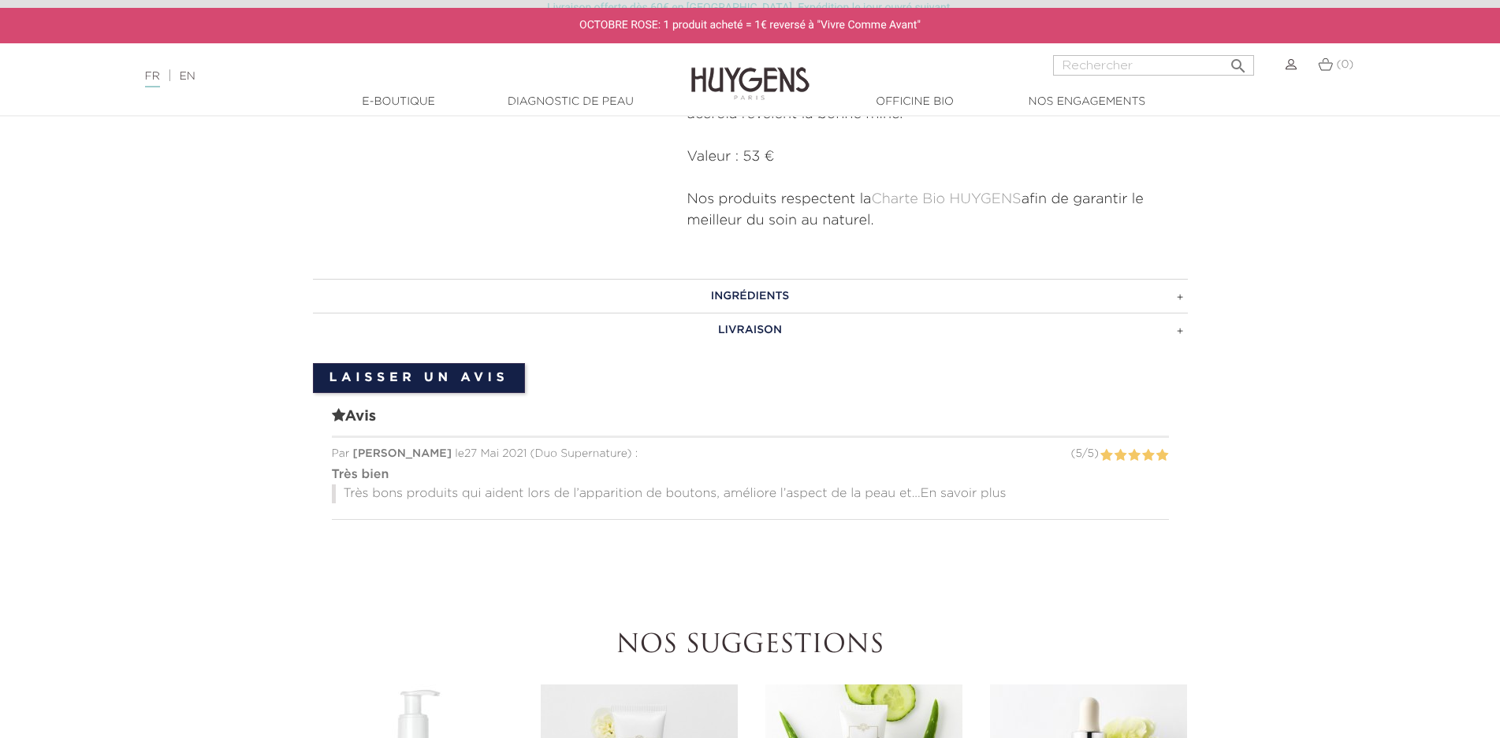
scroll to position [946, 0]
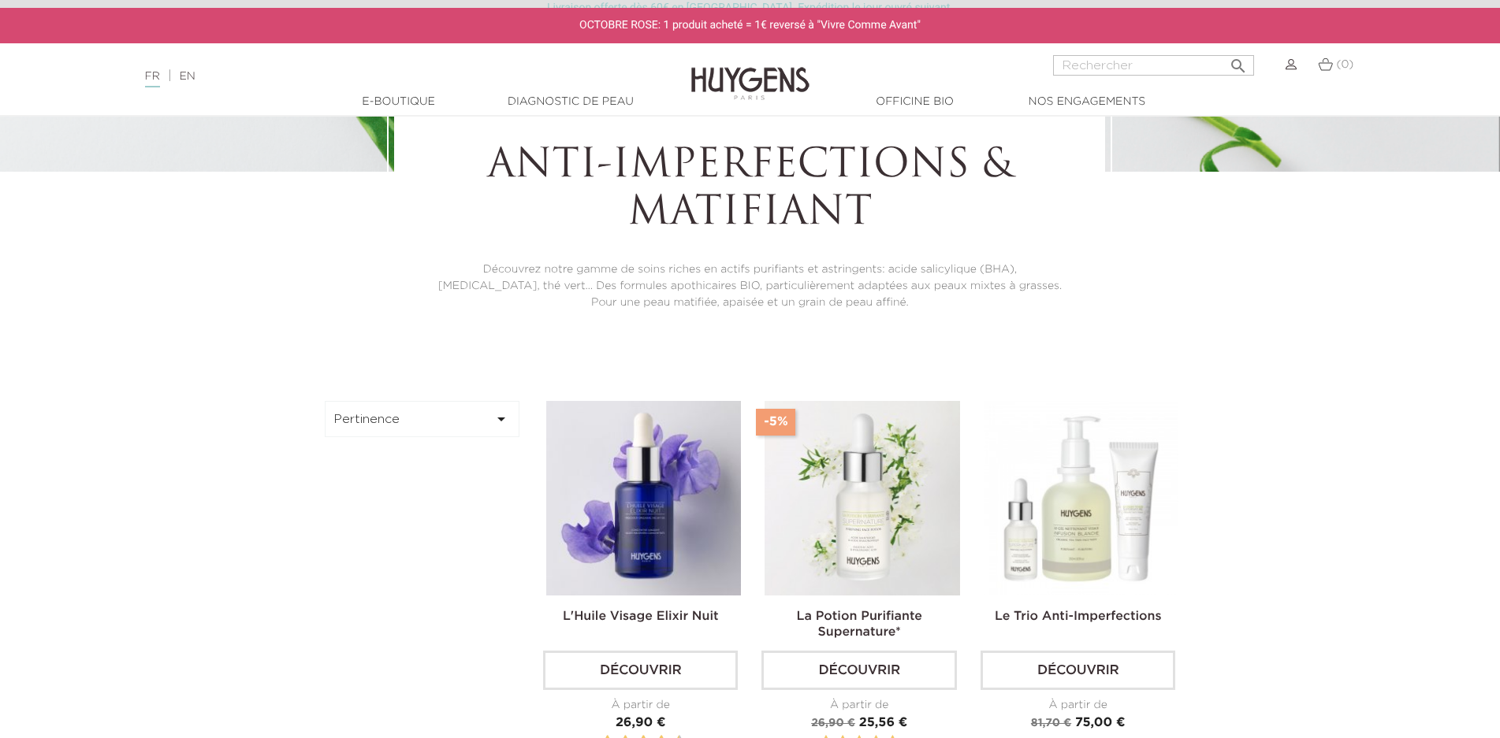
scroll to position [315, 0]
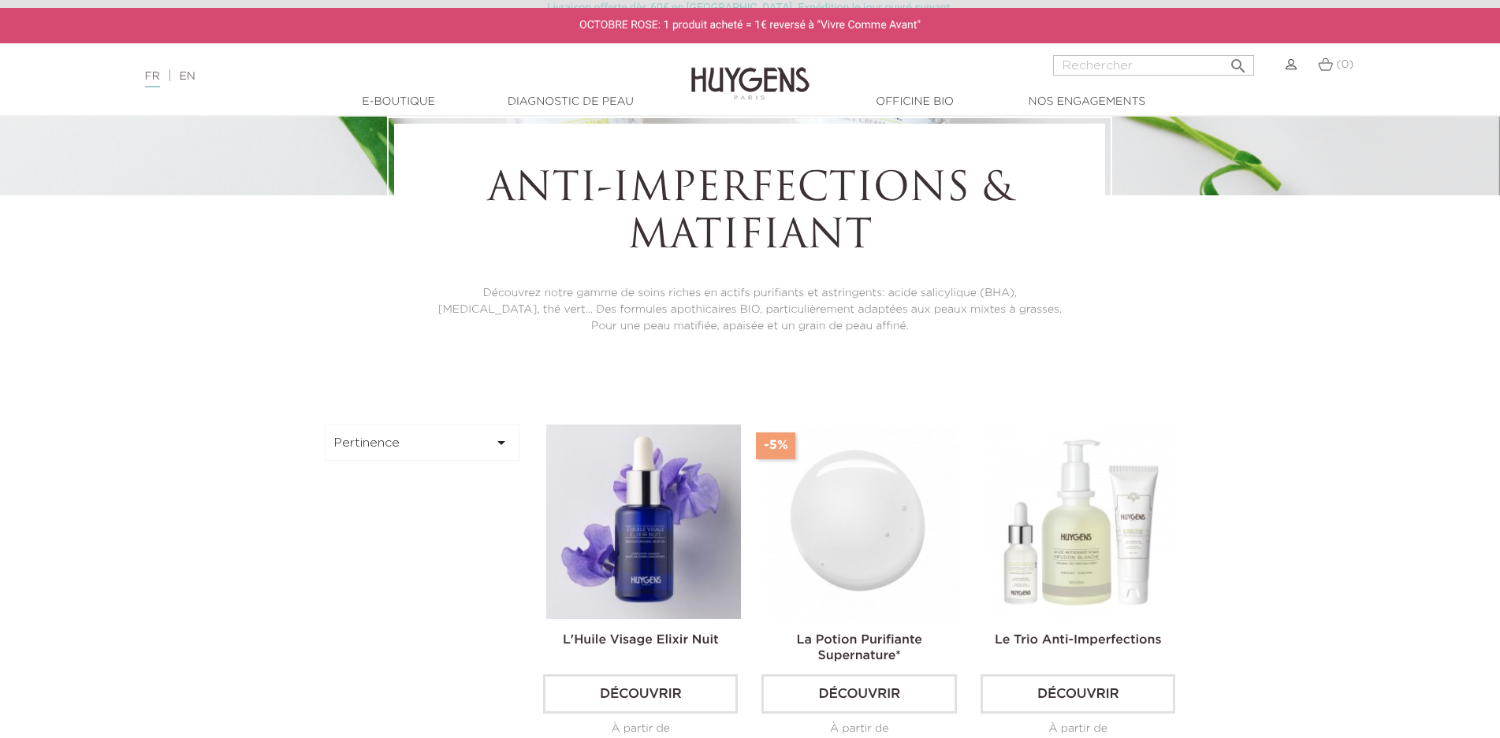
click at [834, 506] on img at bounding box center [861, 522] width 195 height 195
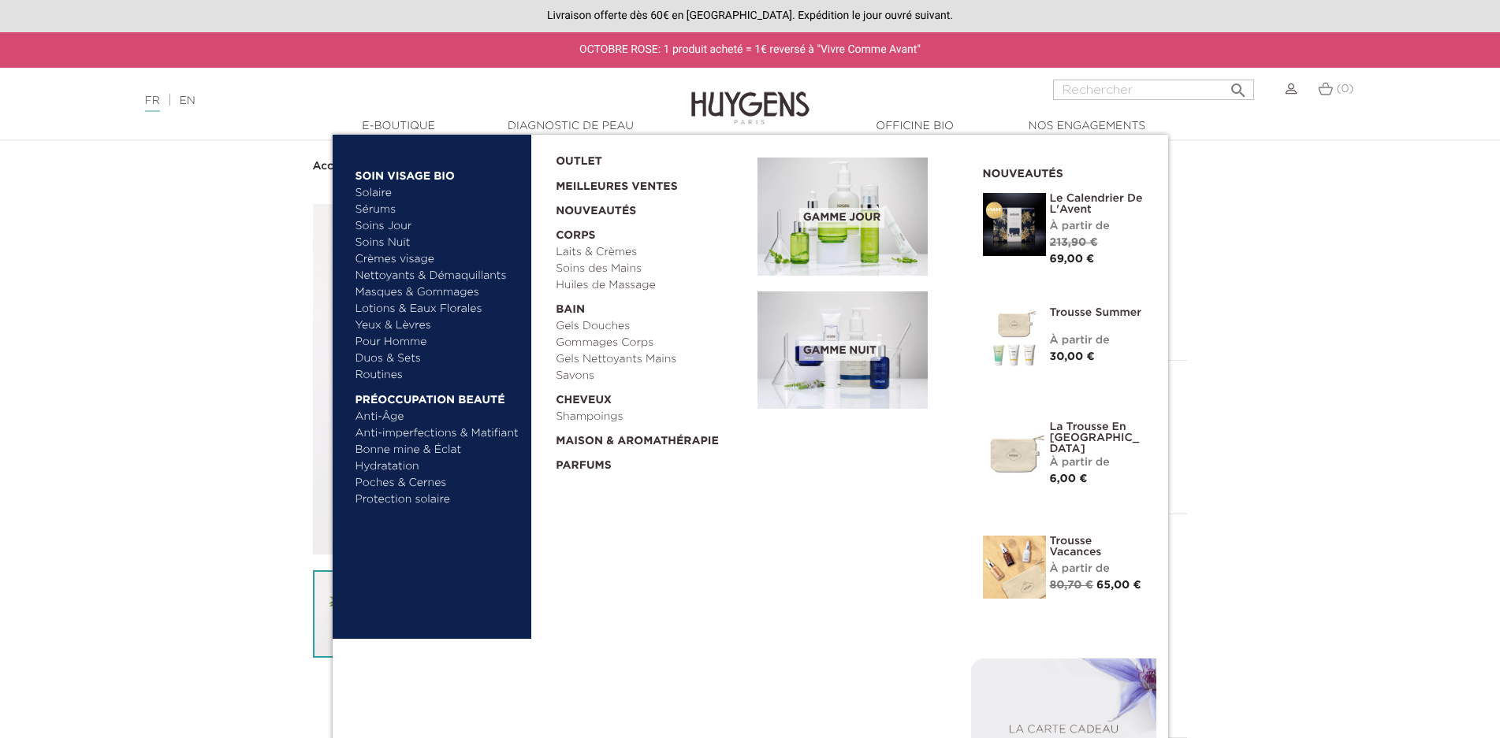
click at [433, 483] on link "Poches & Cernes" at bounding box center [437, 483] width 165 height 17
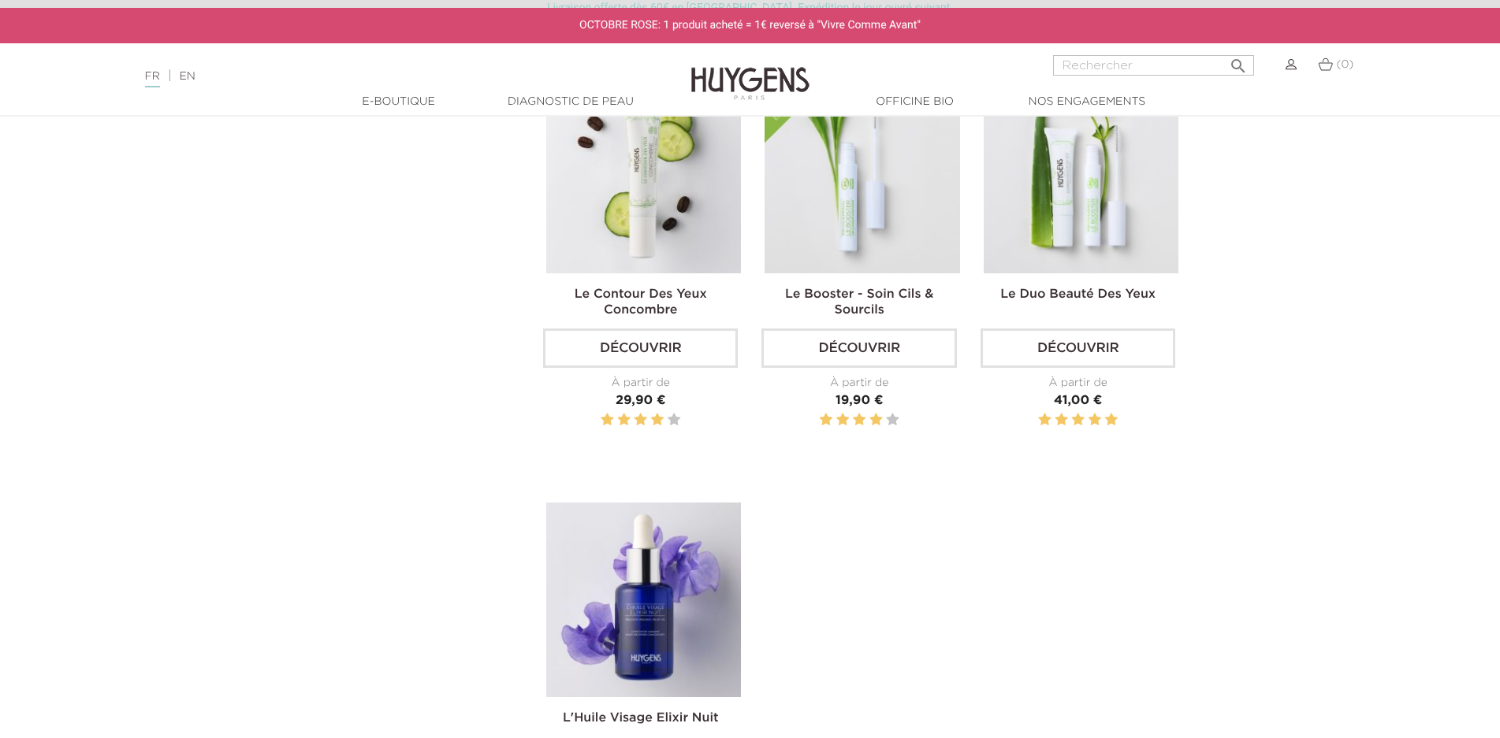
scroll to position [394, 0]
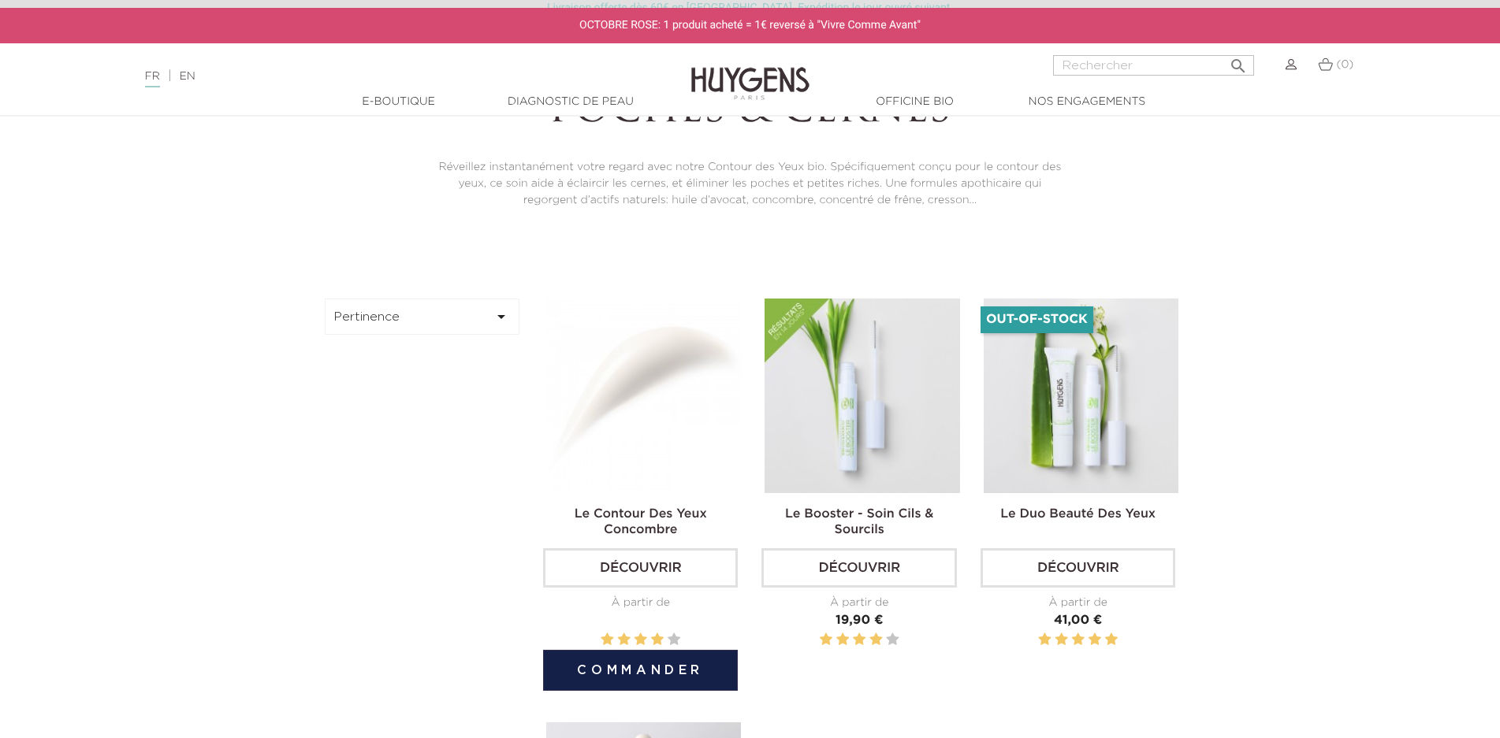
click at [664, 336] on img at bounding box center [643, 396] width 195 height 195
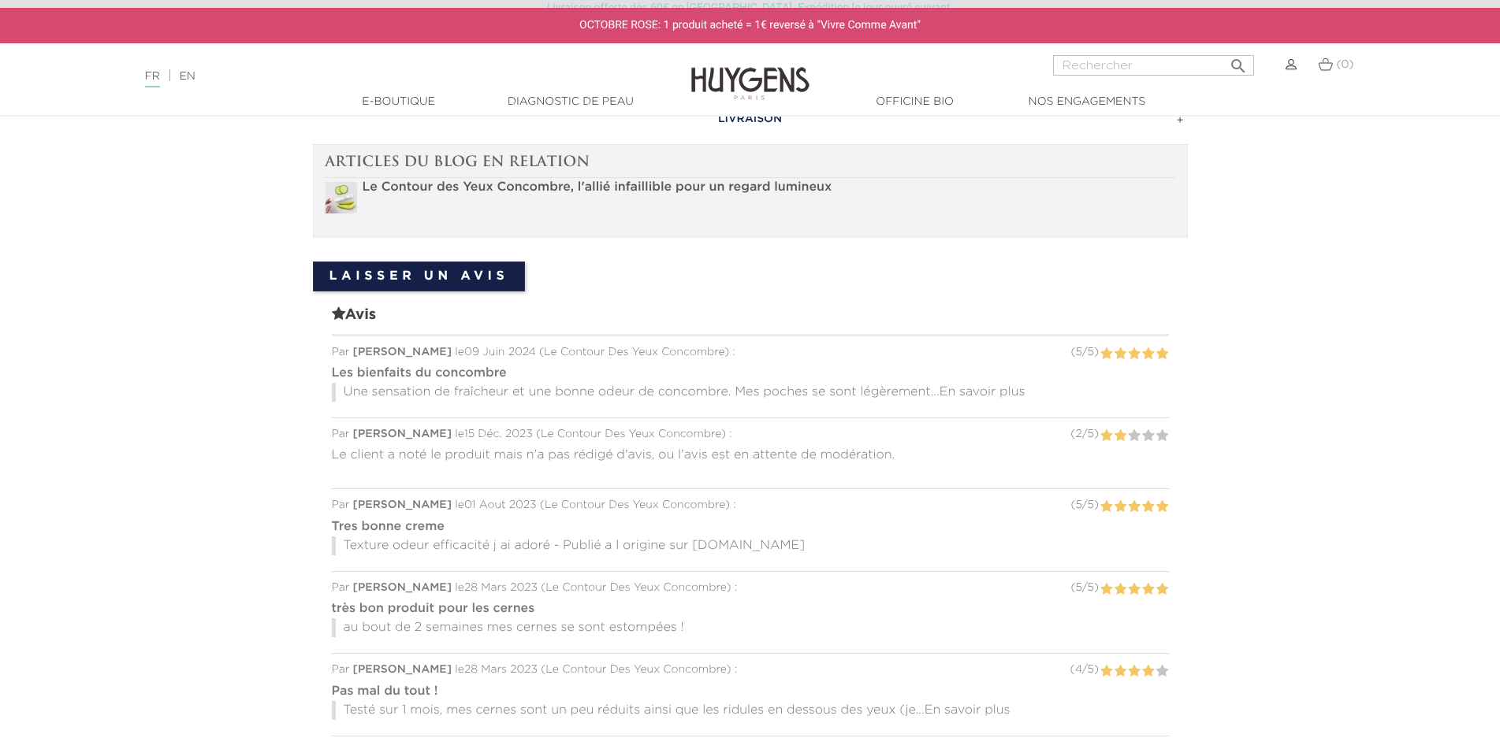
scroll to position [1340, 0]
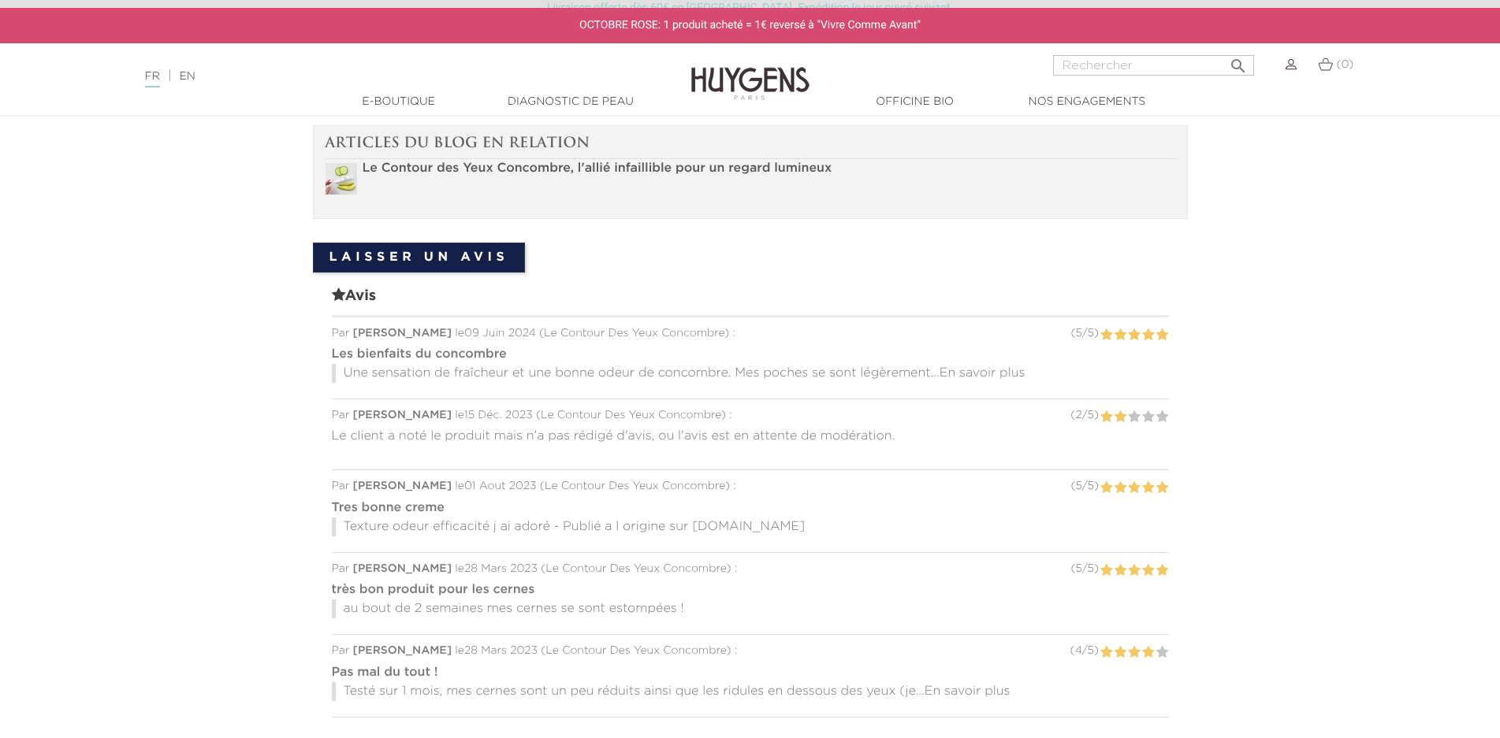
click at [958, 373] on span "En savoir plus" at bounding box center [982, 373] width 86 height 13
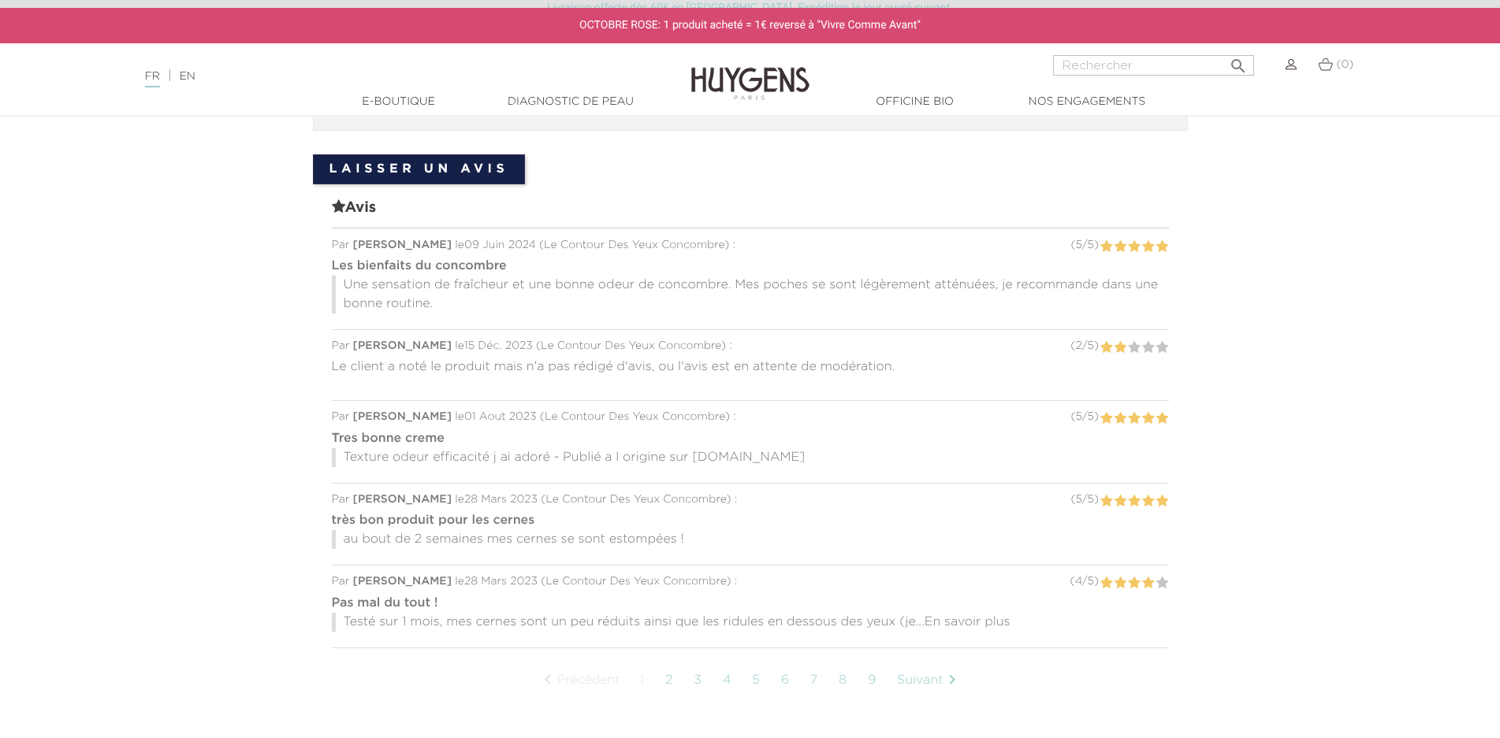
scroll to position [1576, 0]
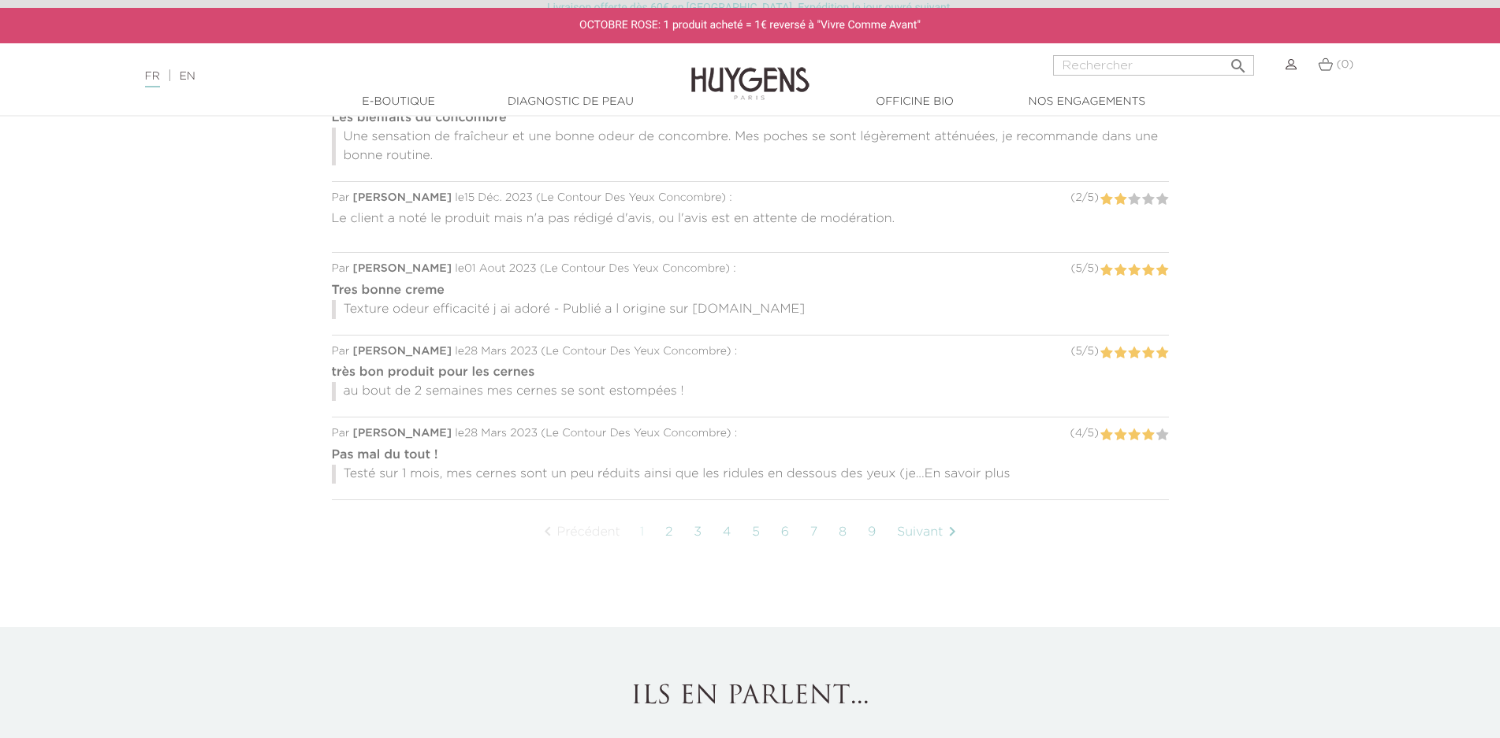
click at [671, 536] on link "2" at bounding box center [669, 532] width 24 height 39
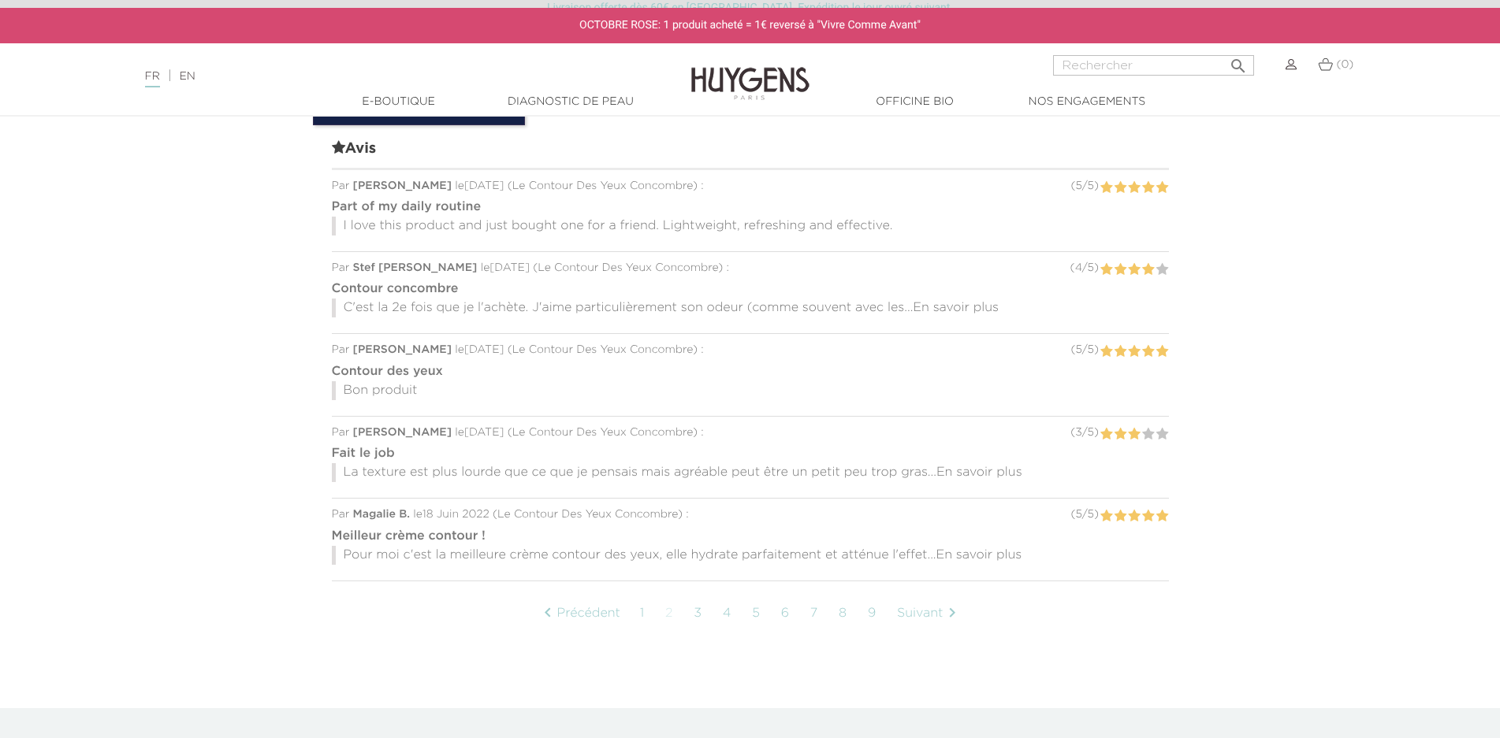
scroll to position [1415, 0]
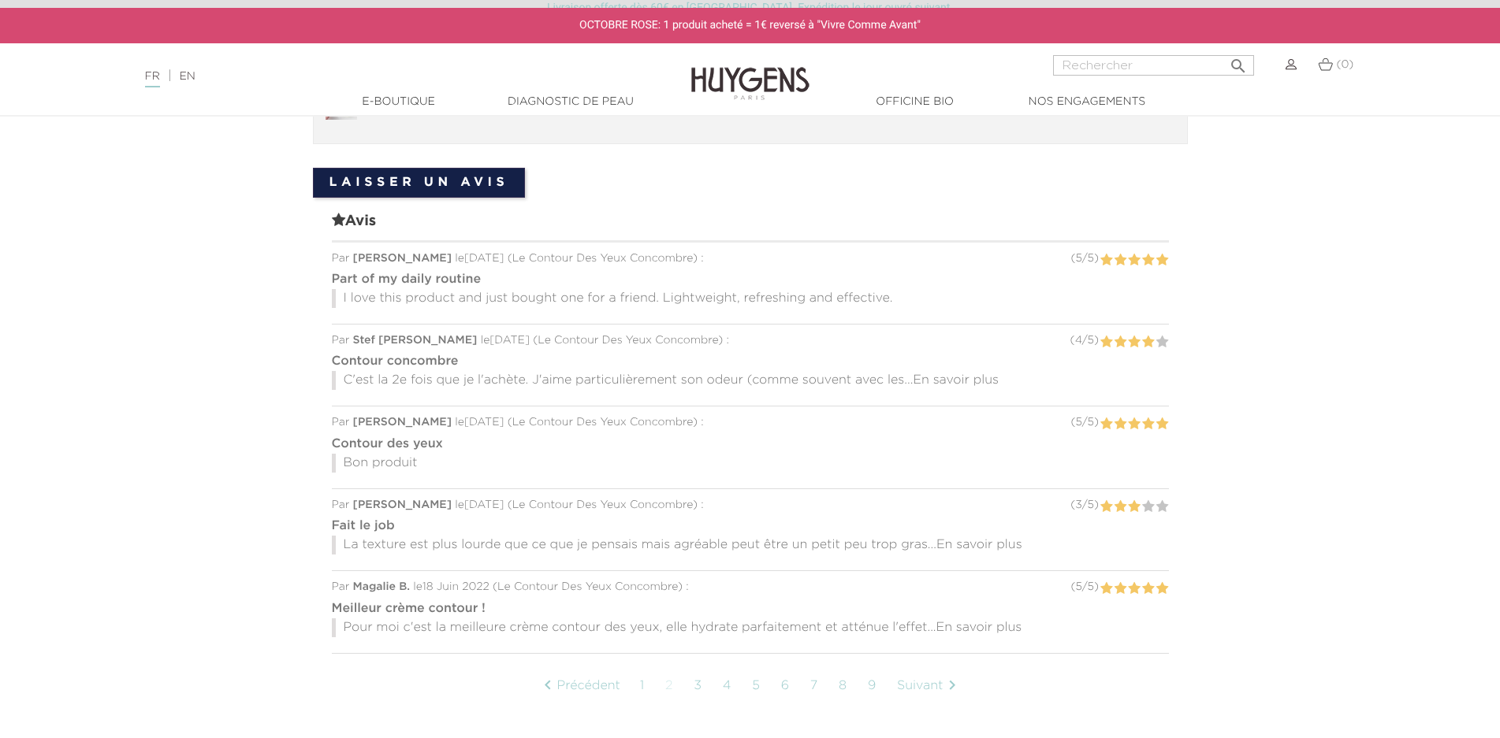
click at [966, 378] on span "En savoir plus" at bounding box center [956, 380] width 86 height 13
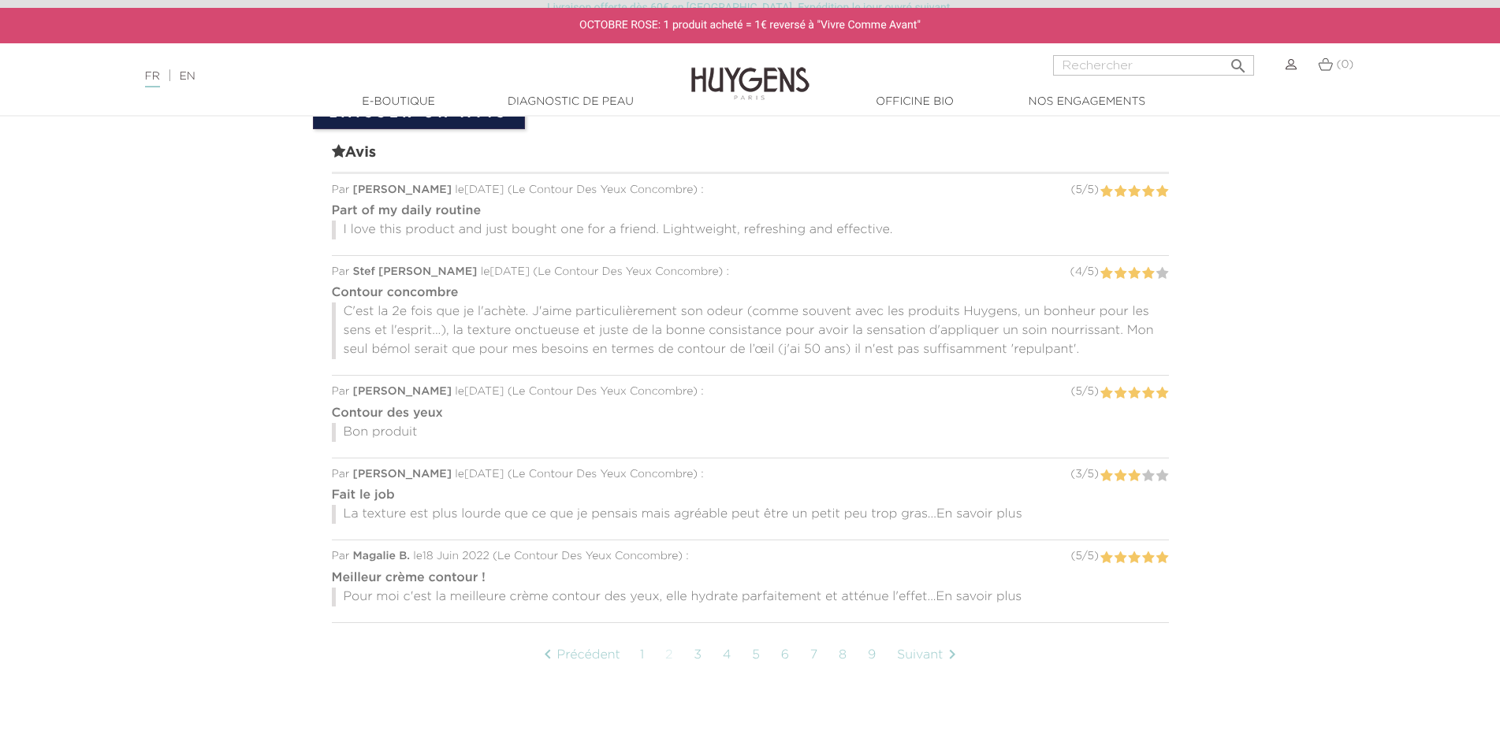
scroll to position [1572, 0]
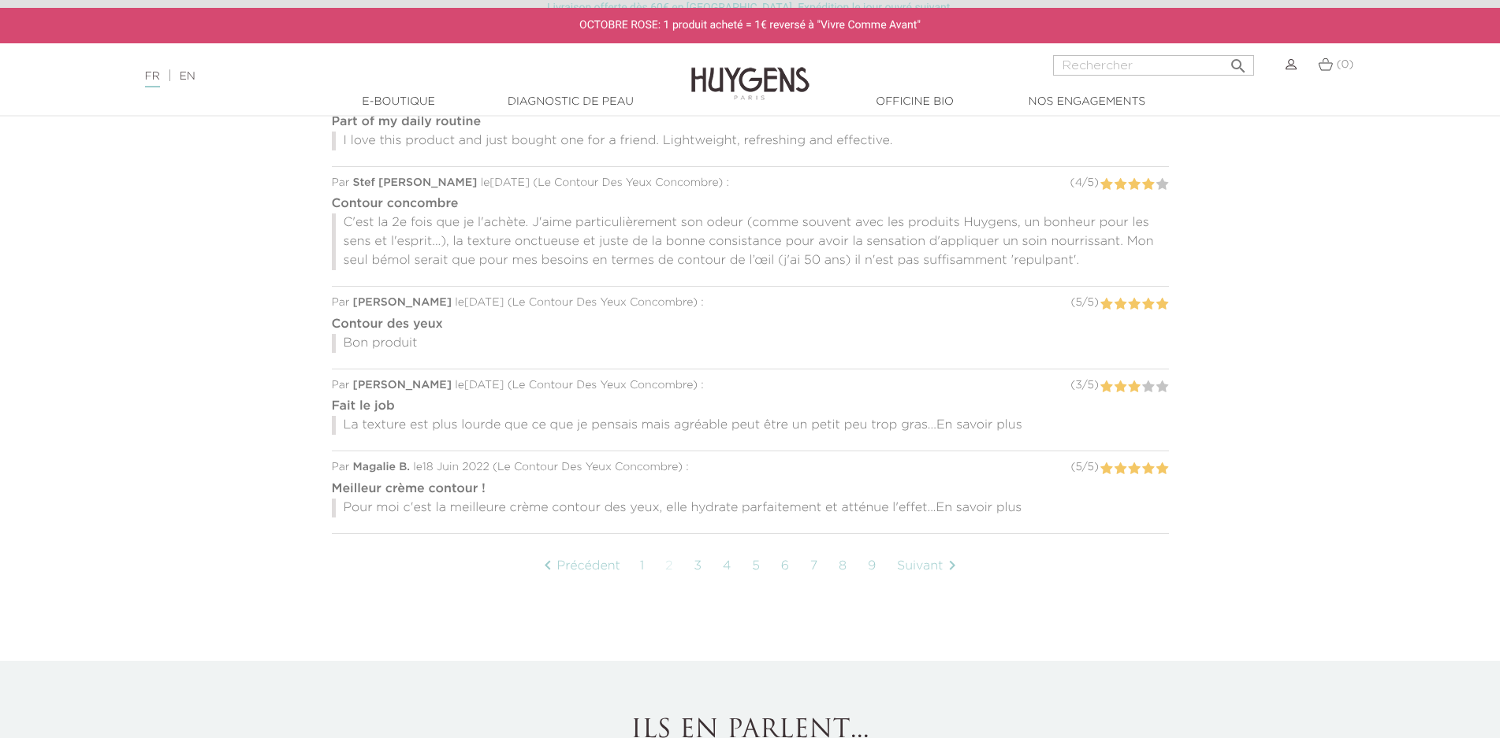
click at [693, 568] on link "3" at bounding box center [698, 566] width 25 height 39
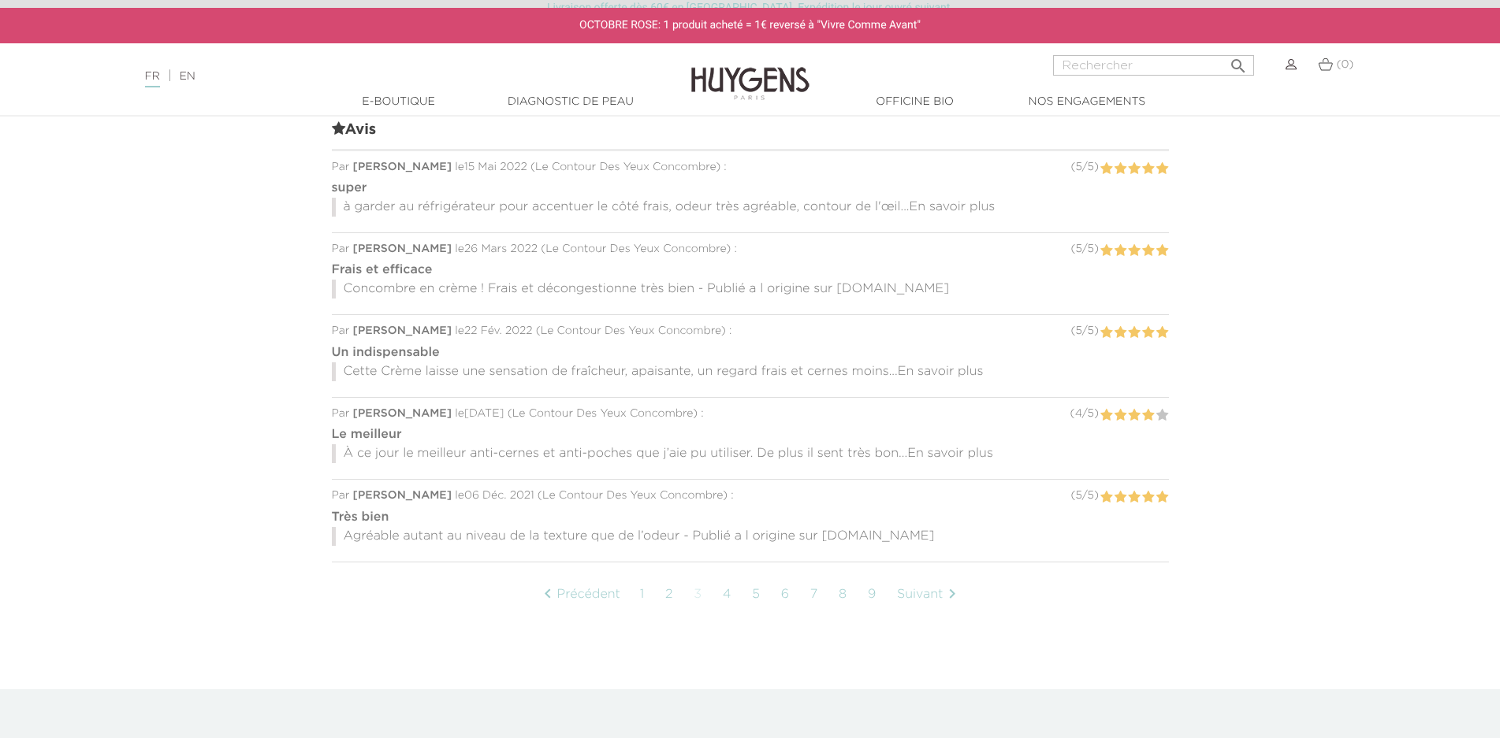
scroll to position [1523, 0]
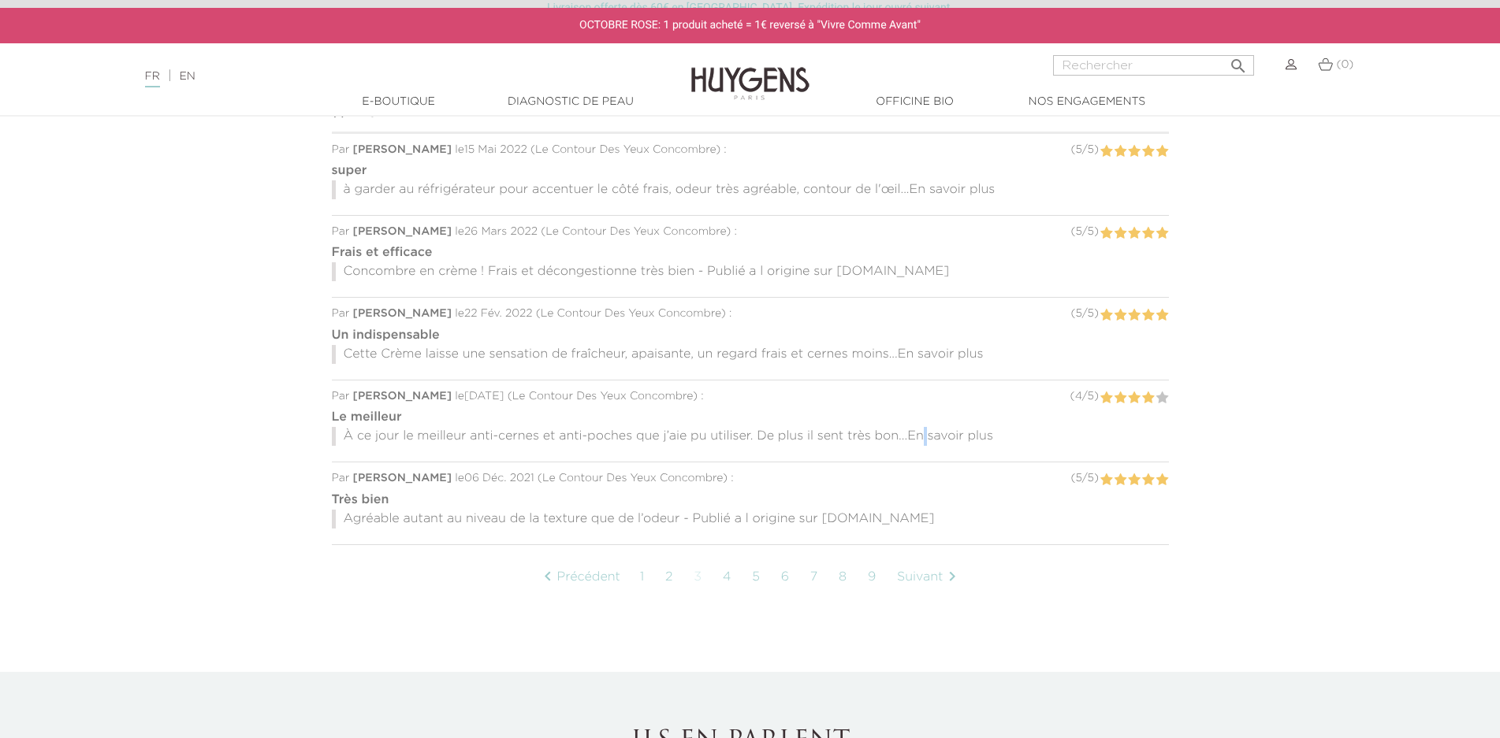
click at [929, 438] on span "En savoir plus" at bounding box center [950, 436] width 86 height 13
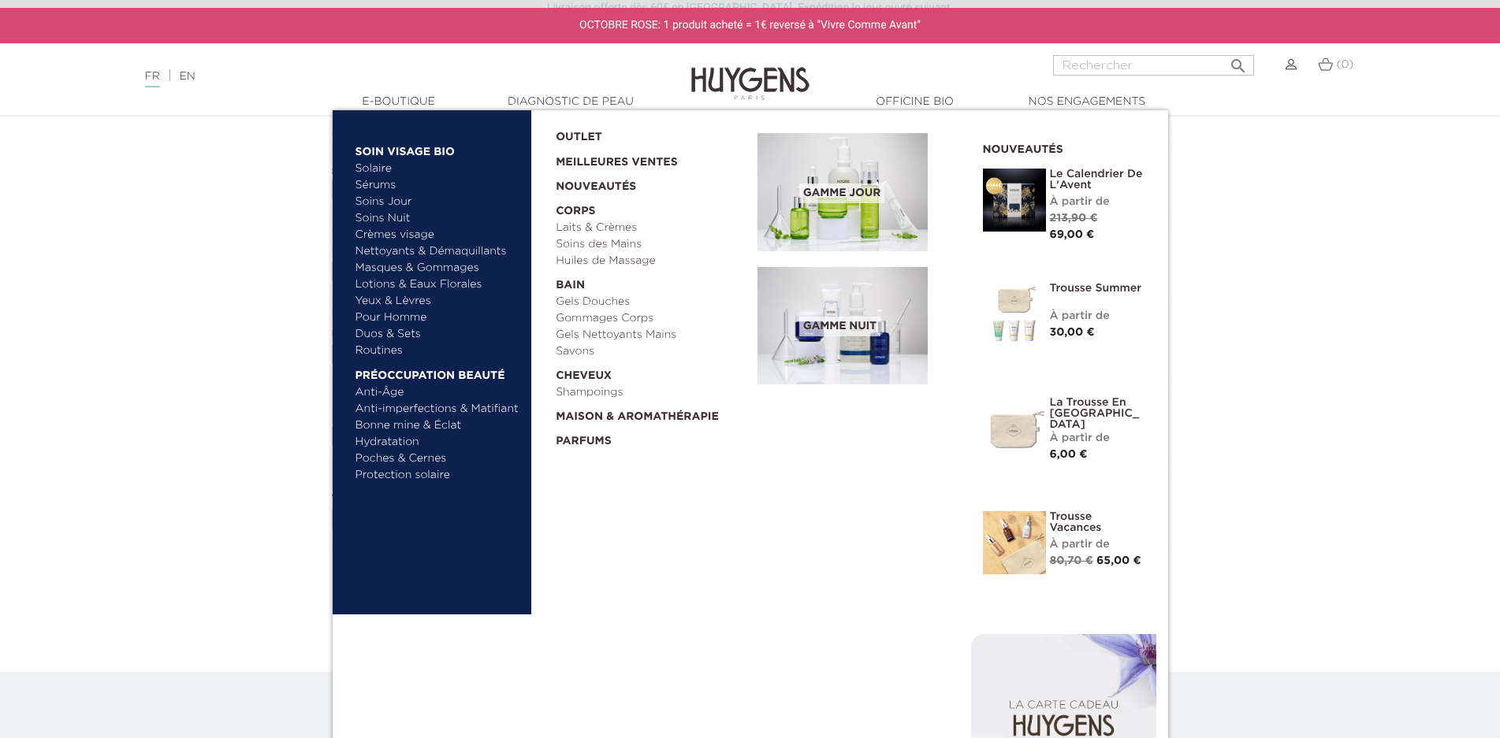
click at [437, 428] on link "Bonne mine & Éclat" at bounding box center [437, 426] width 165 height 17
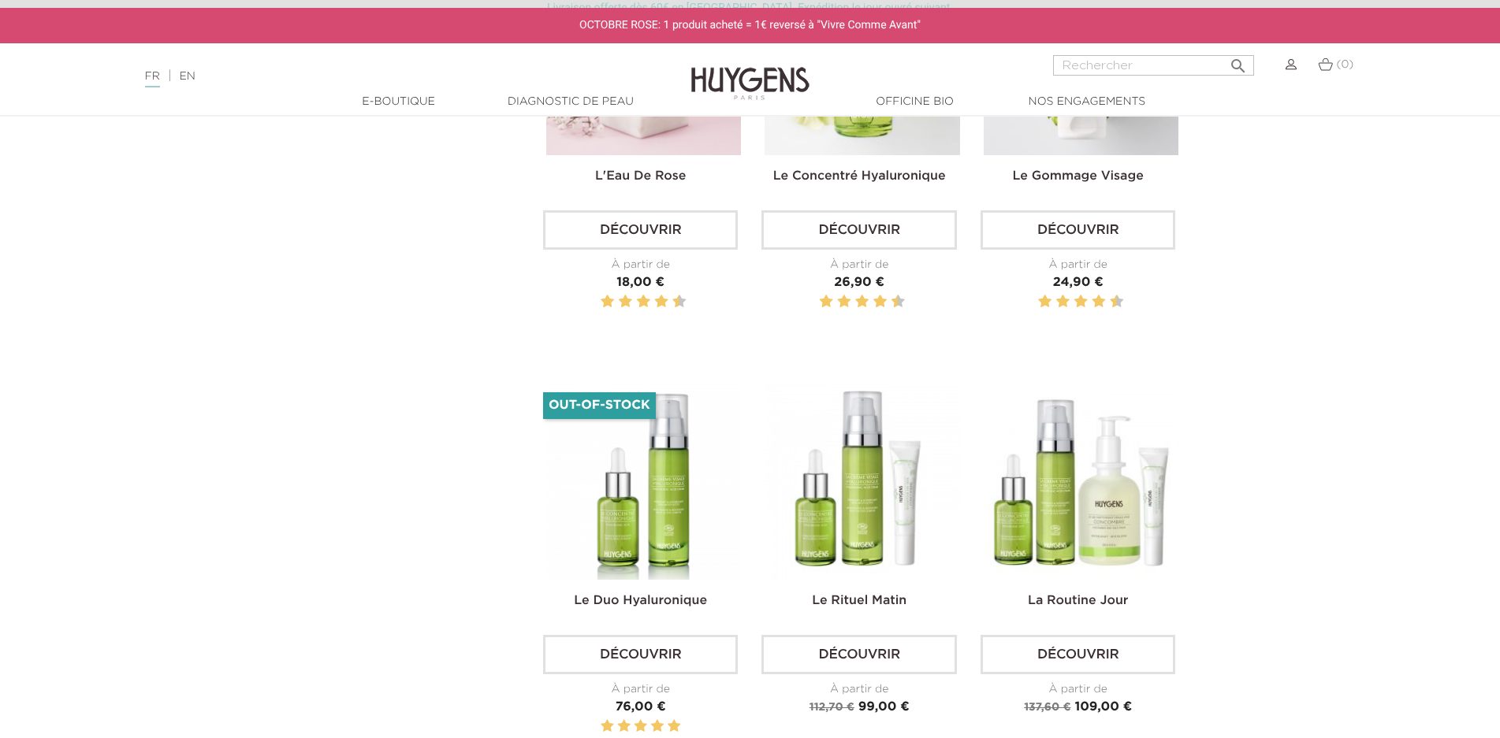
scroll to position [946, 0]
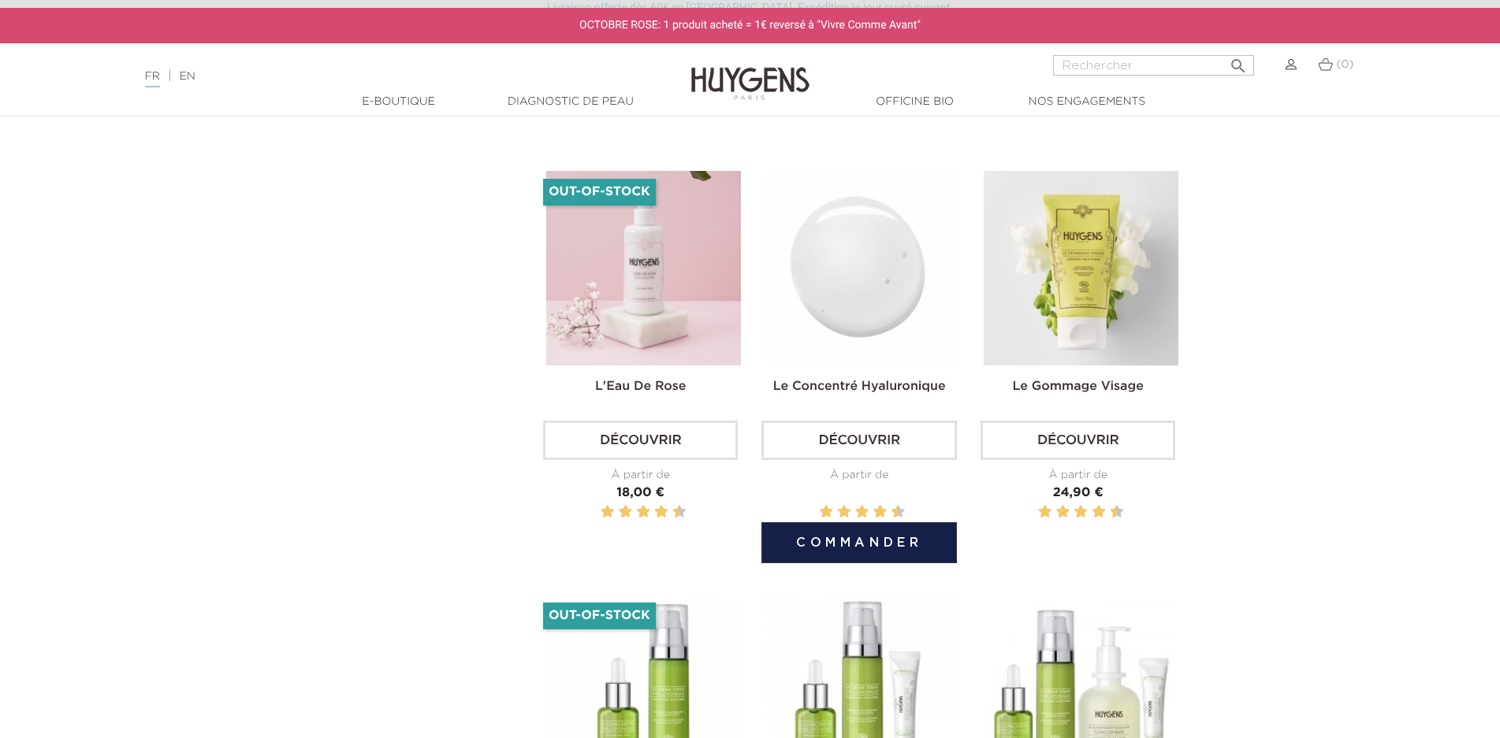
click at [890, 307] on img at bounding box center [861, 268] width 195 height 195
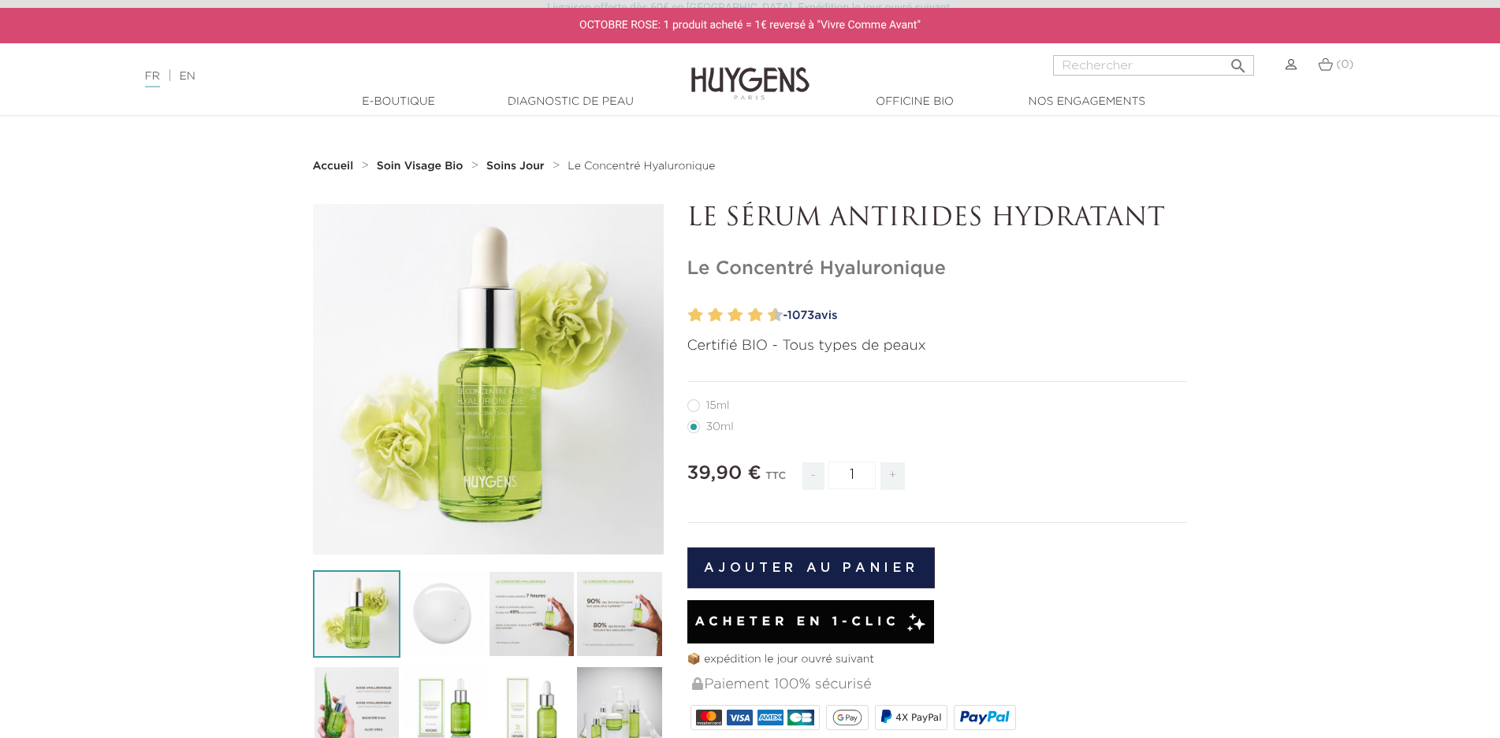
scroll to position [158, 0]
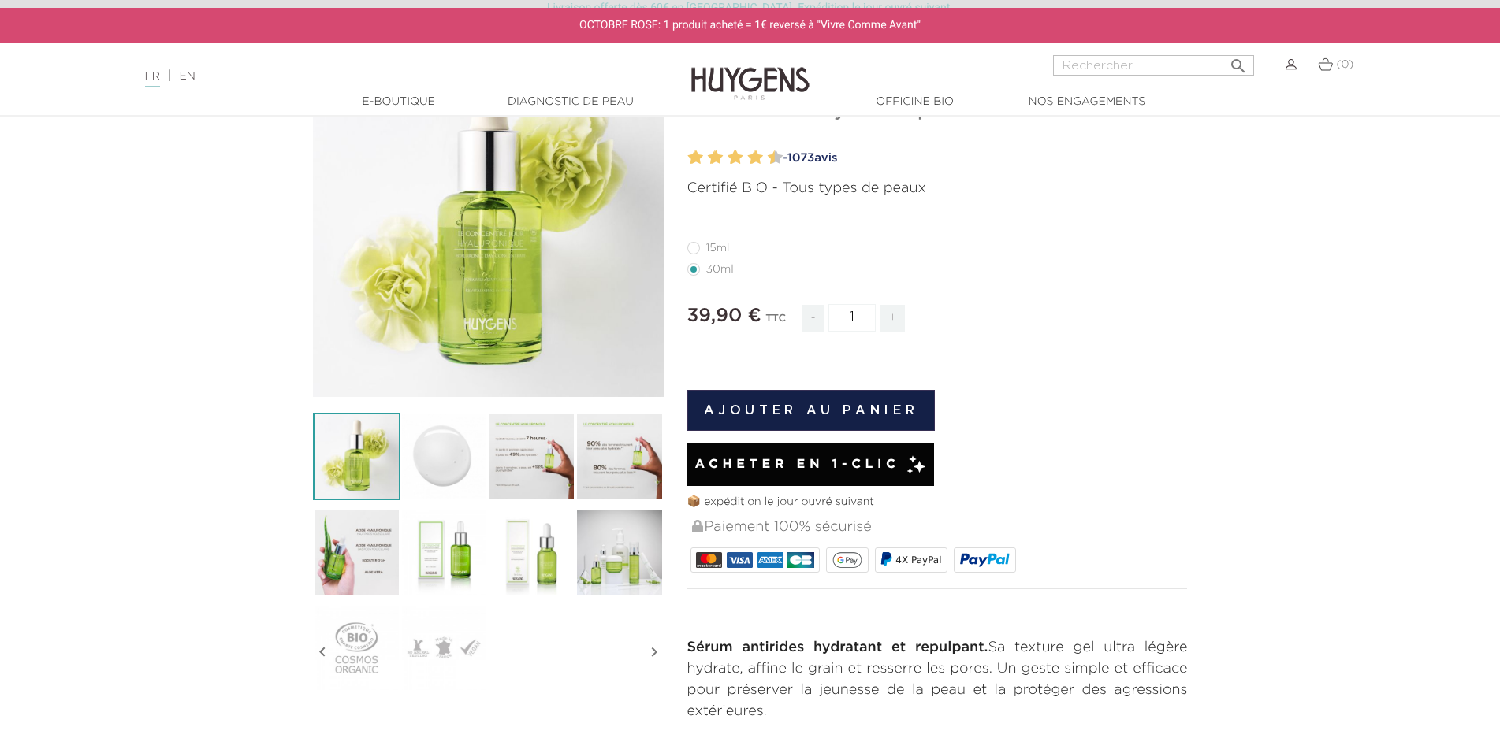
click at [540, 473] on img at bounding box center [531, 456] width 87 height 87
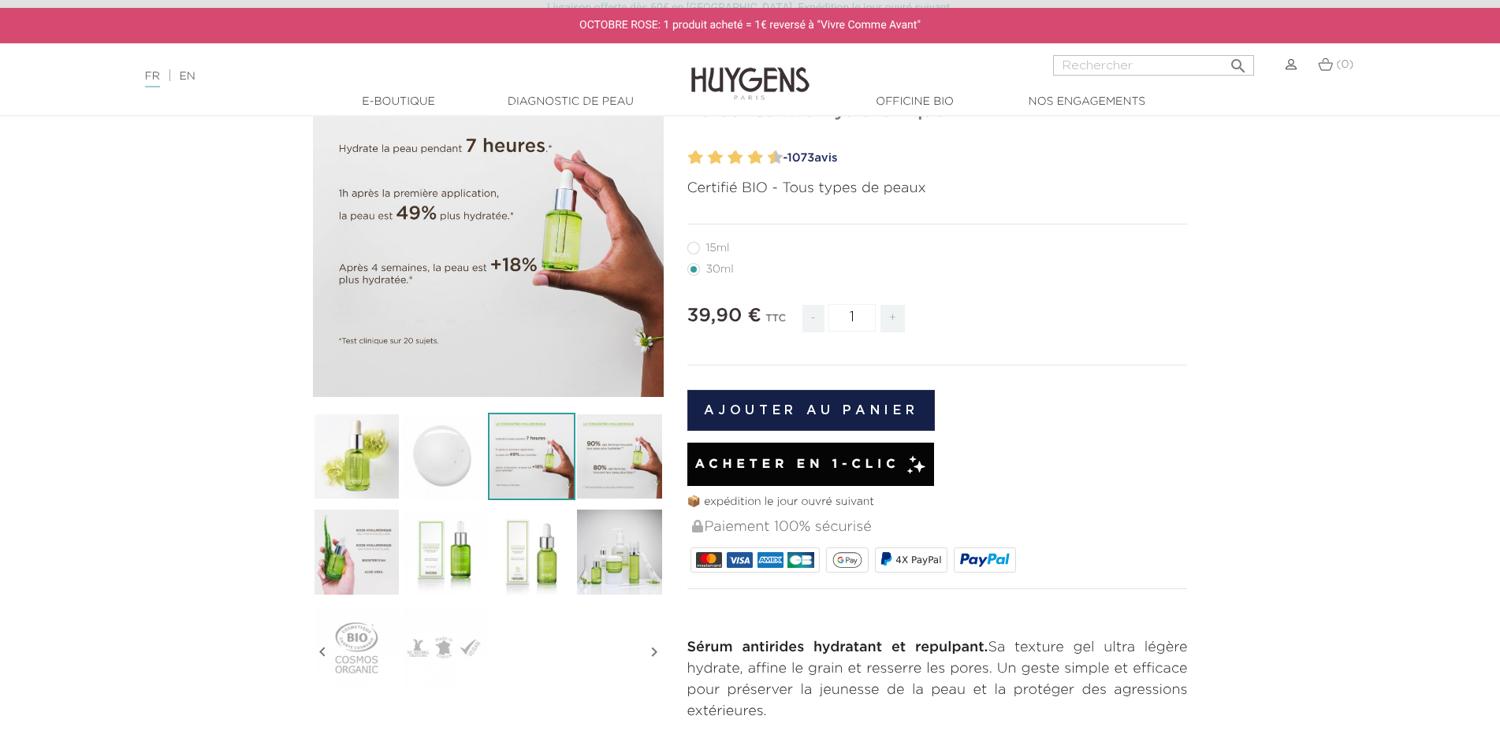
scroll to position [79, 0]
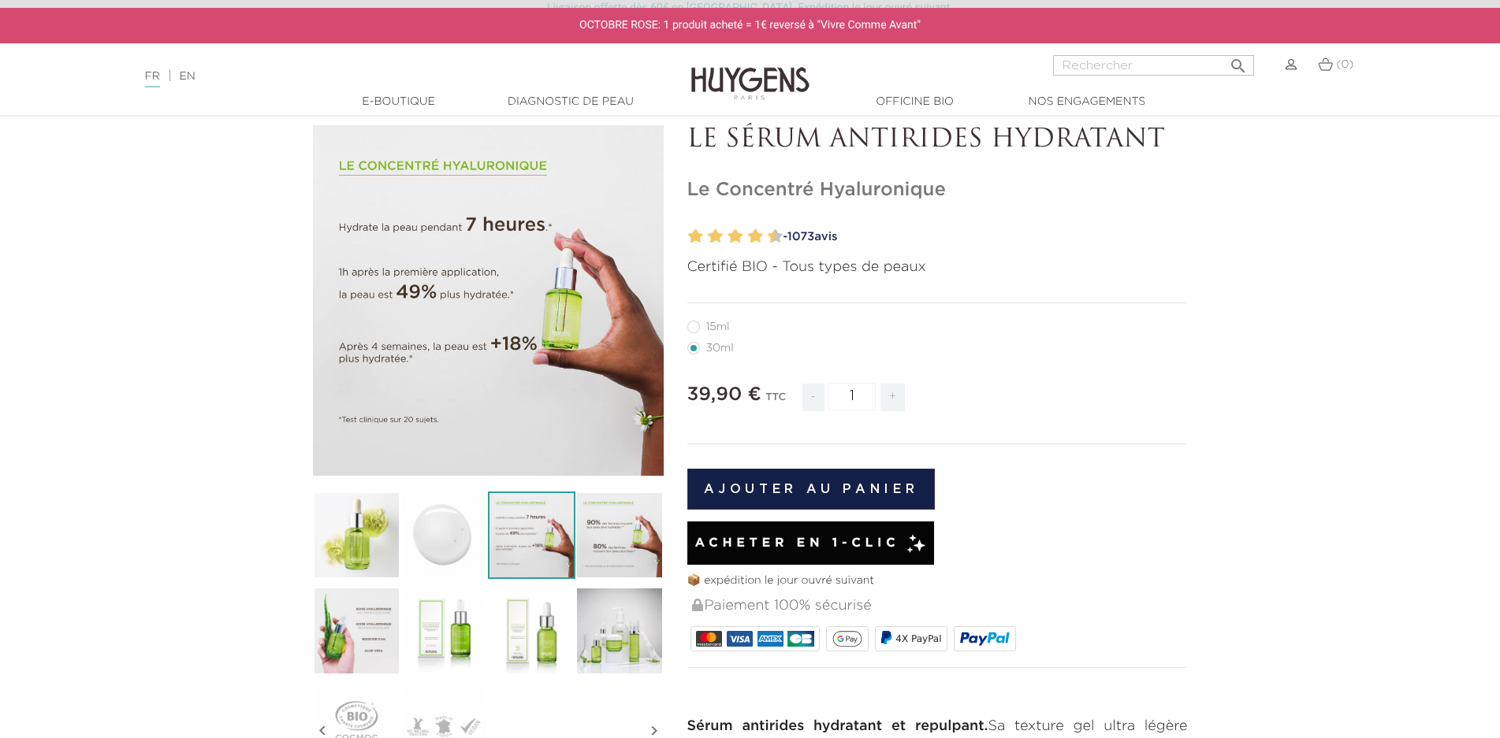
click at [619, 534] on img at bounding box center [618, 535] width 87 height 87
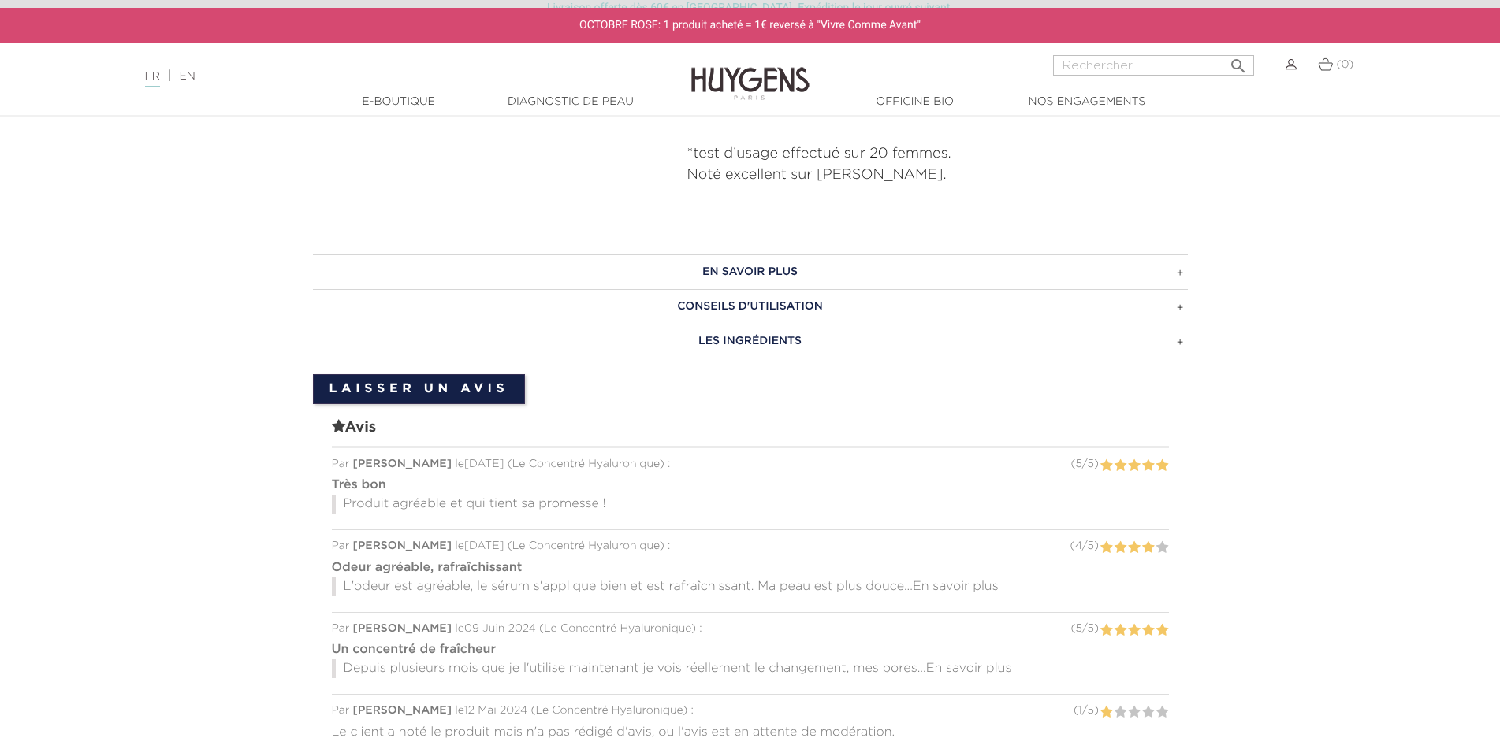
scroll to position [1261, 0]
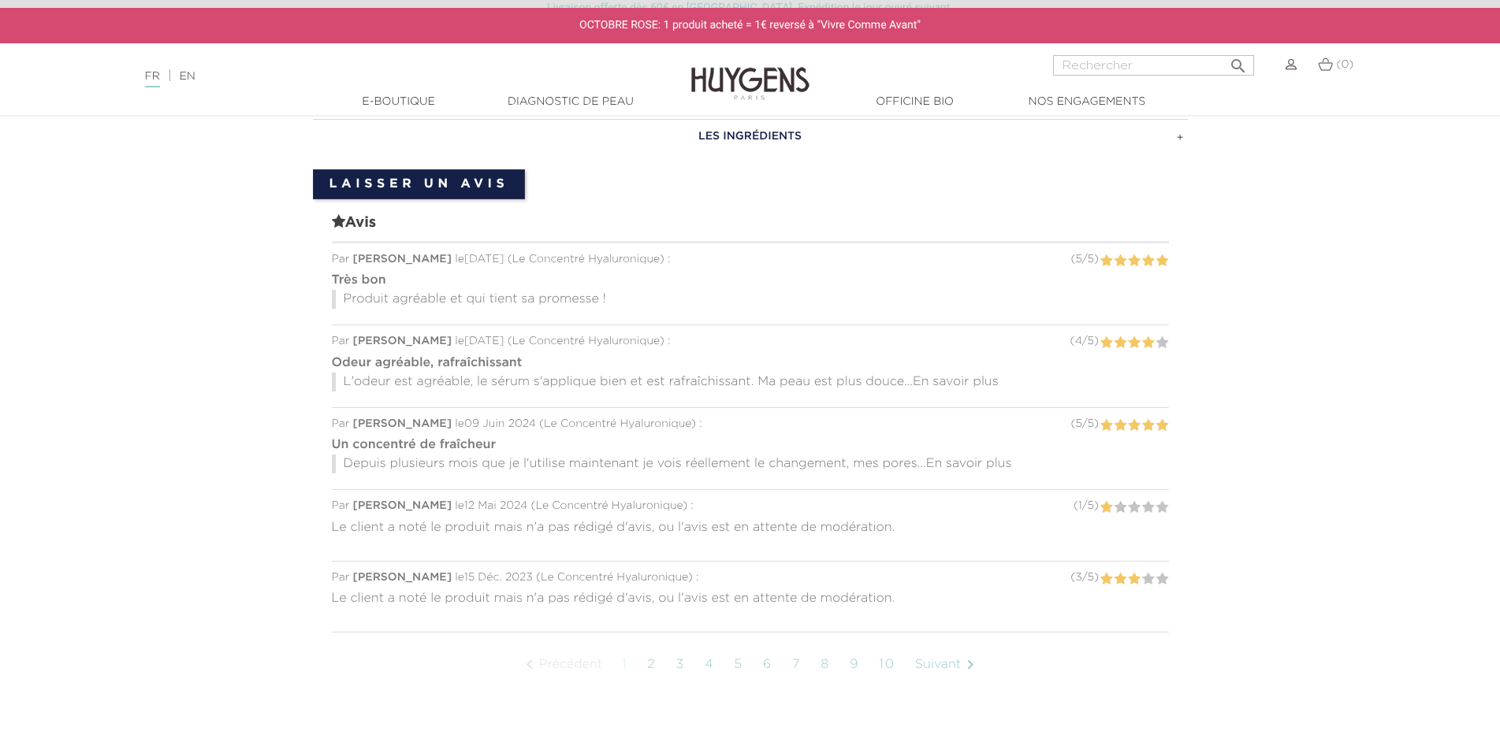
click at [937, 382] on span "En savoir plus" at bounding box center [956, 382] width 86 height 13
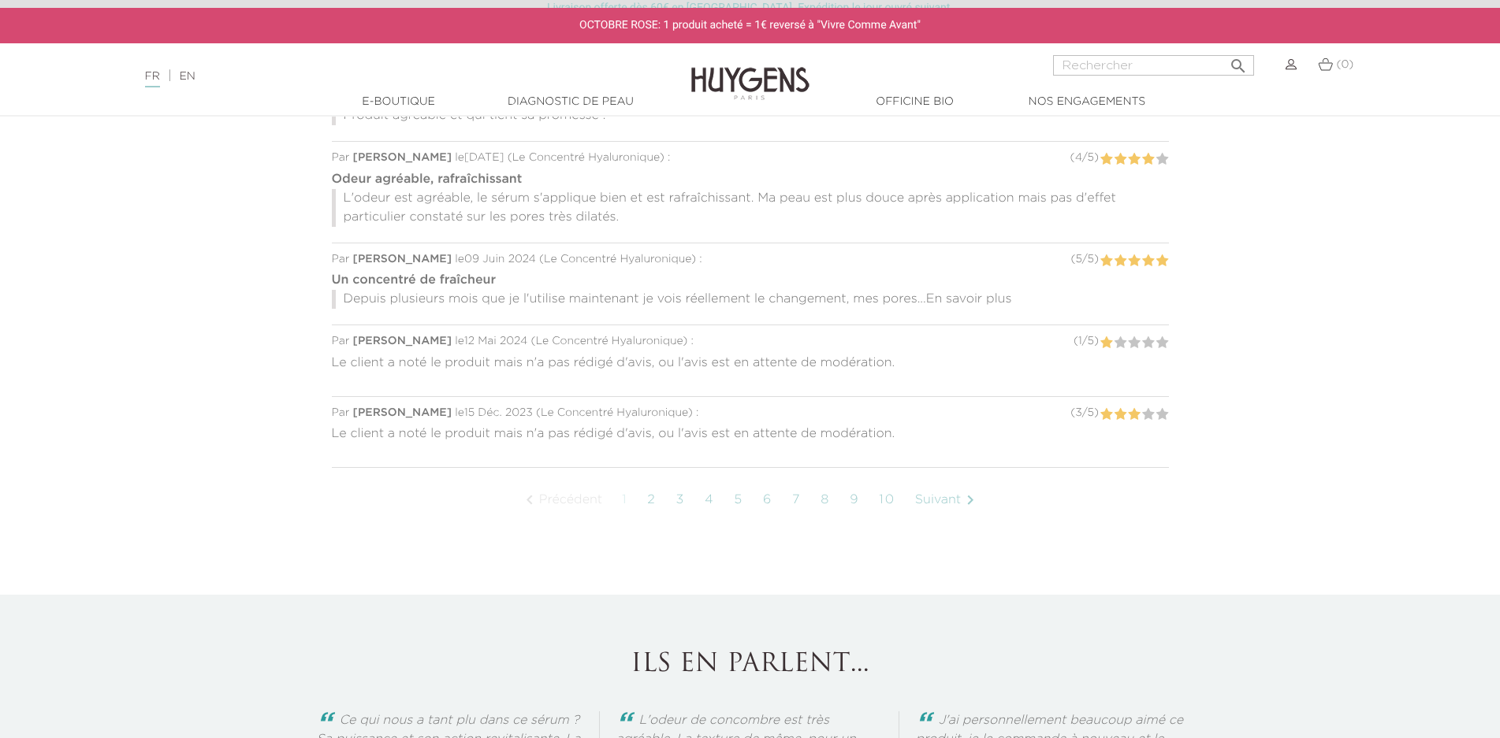
scroll to position [1497, 0]
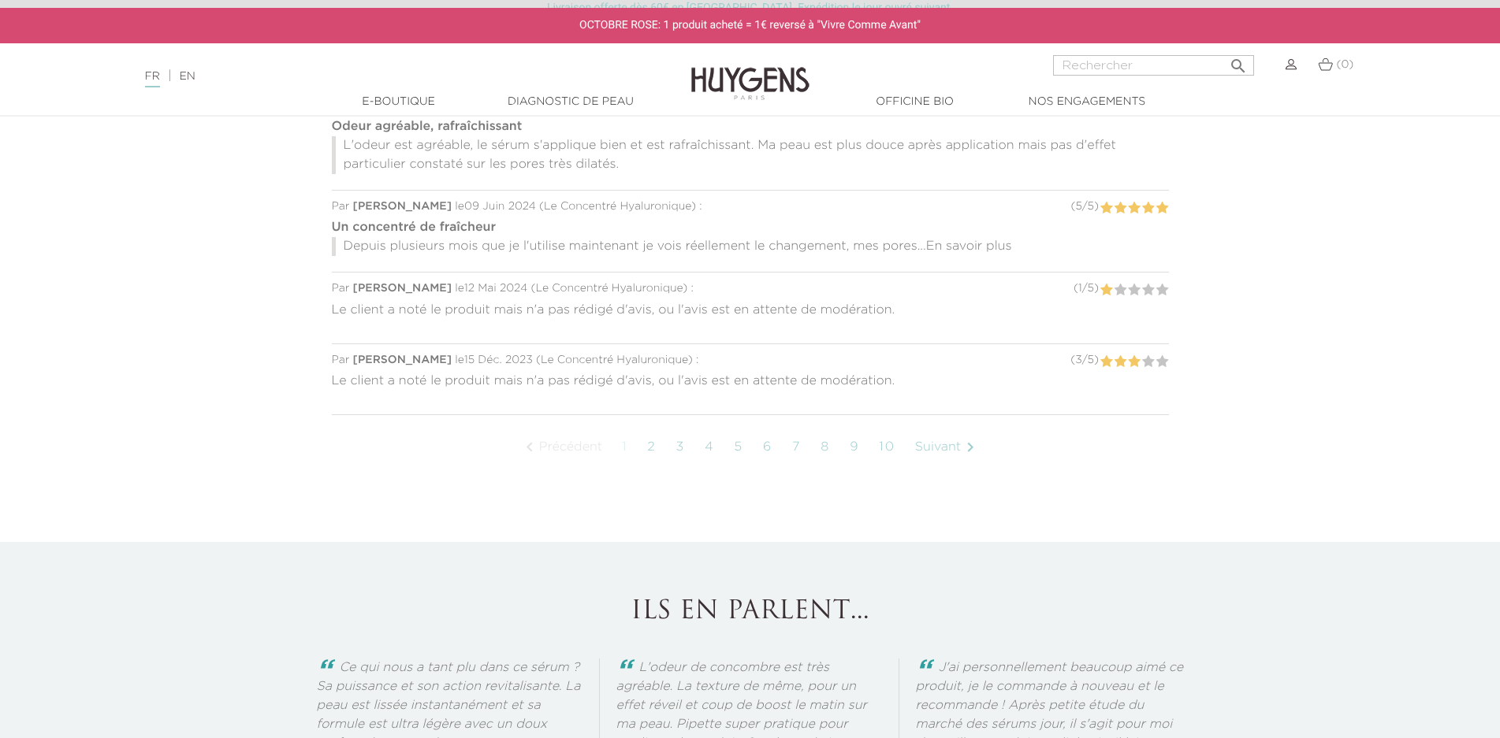
click at [652, 448] on link "2" at bounding box center [651, 447] width 24 height 39
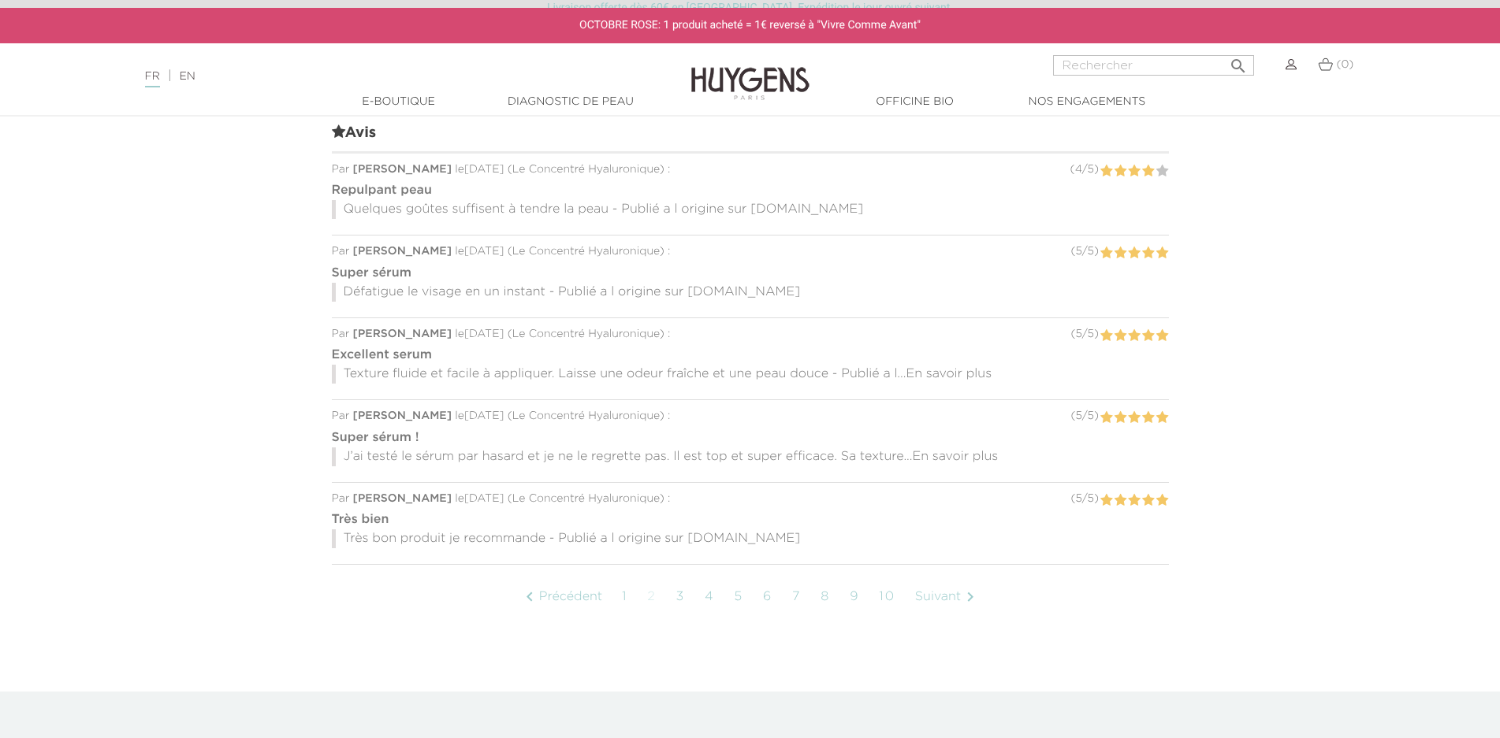
scroll to position [1351, 0]
